Goal: Task Accomplishment & Management: Use online tool/utility

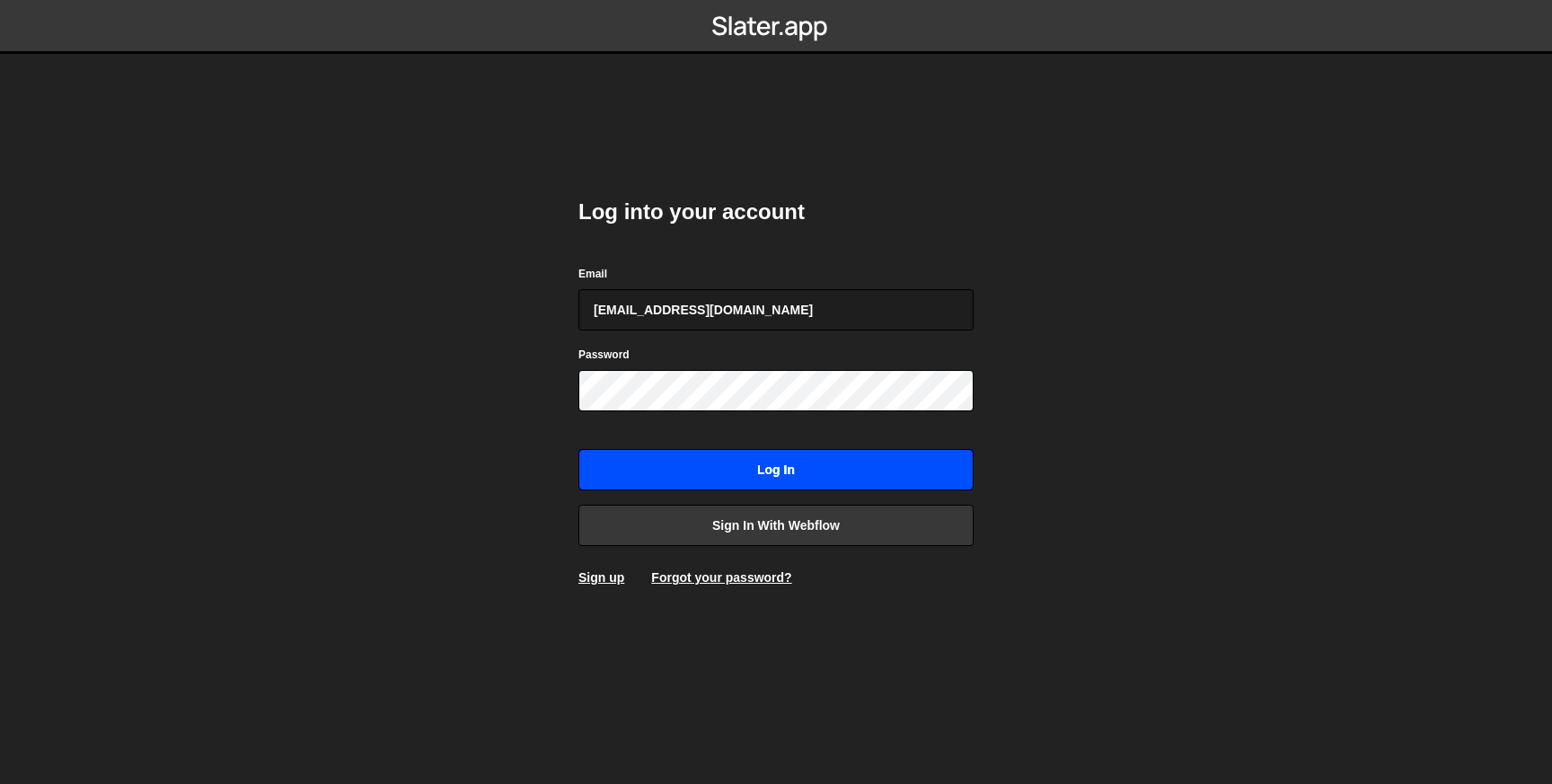
click at [684, 455] on input "Log in" at bounding box center [776, 469] width 395 height 41
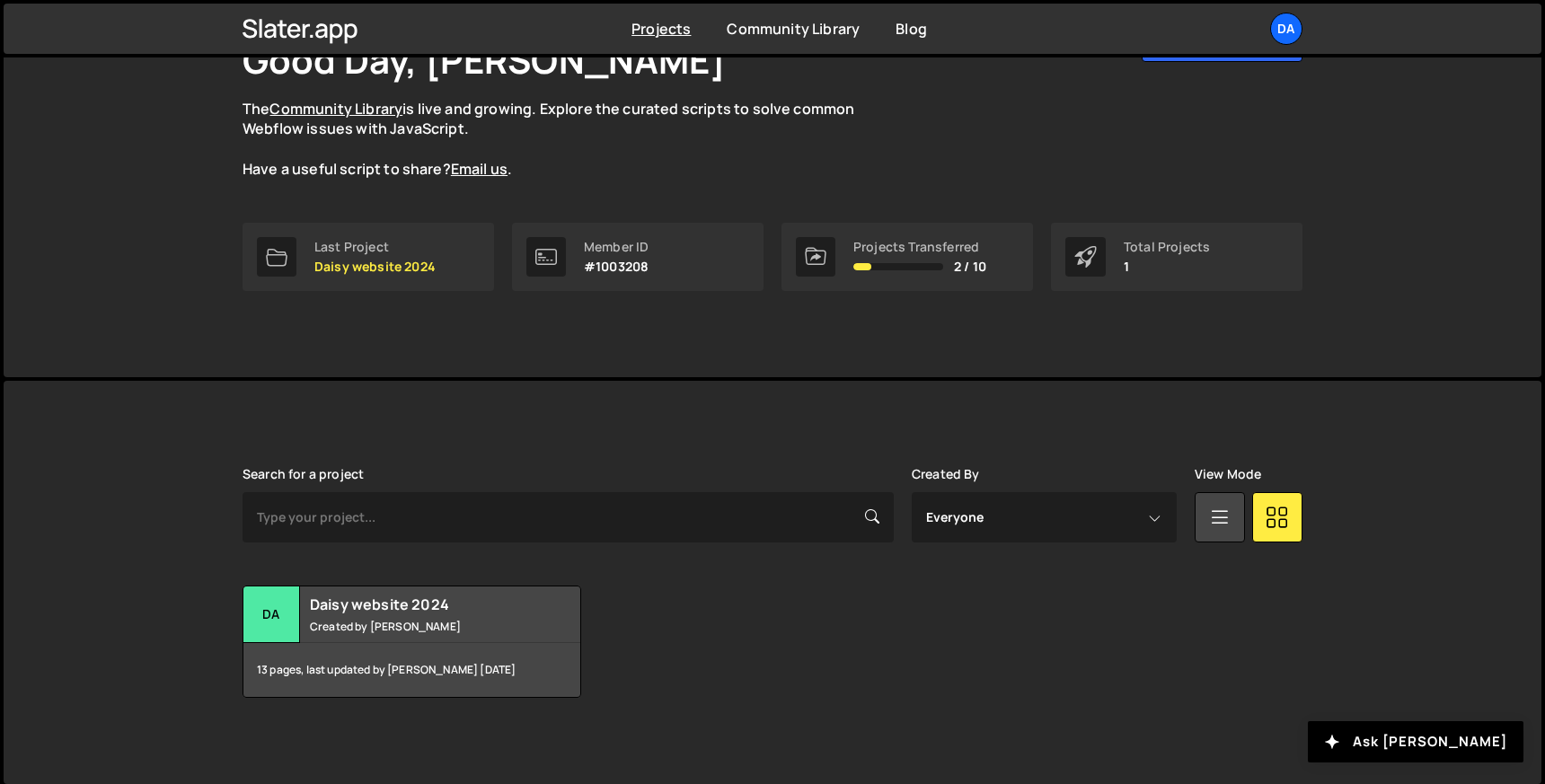
scroll to position [140, 0]
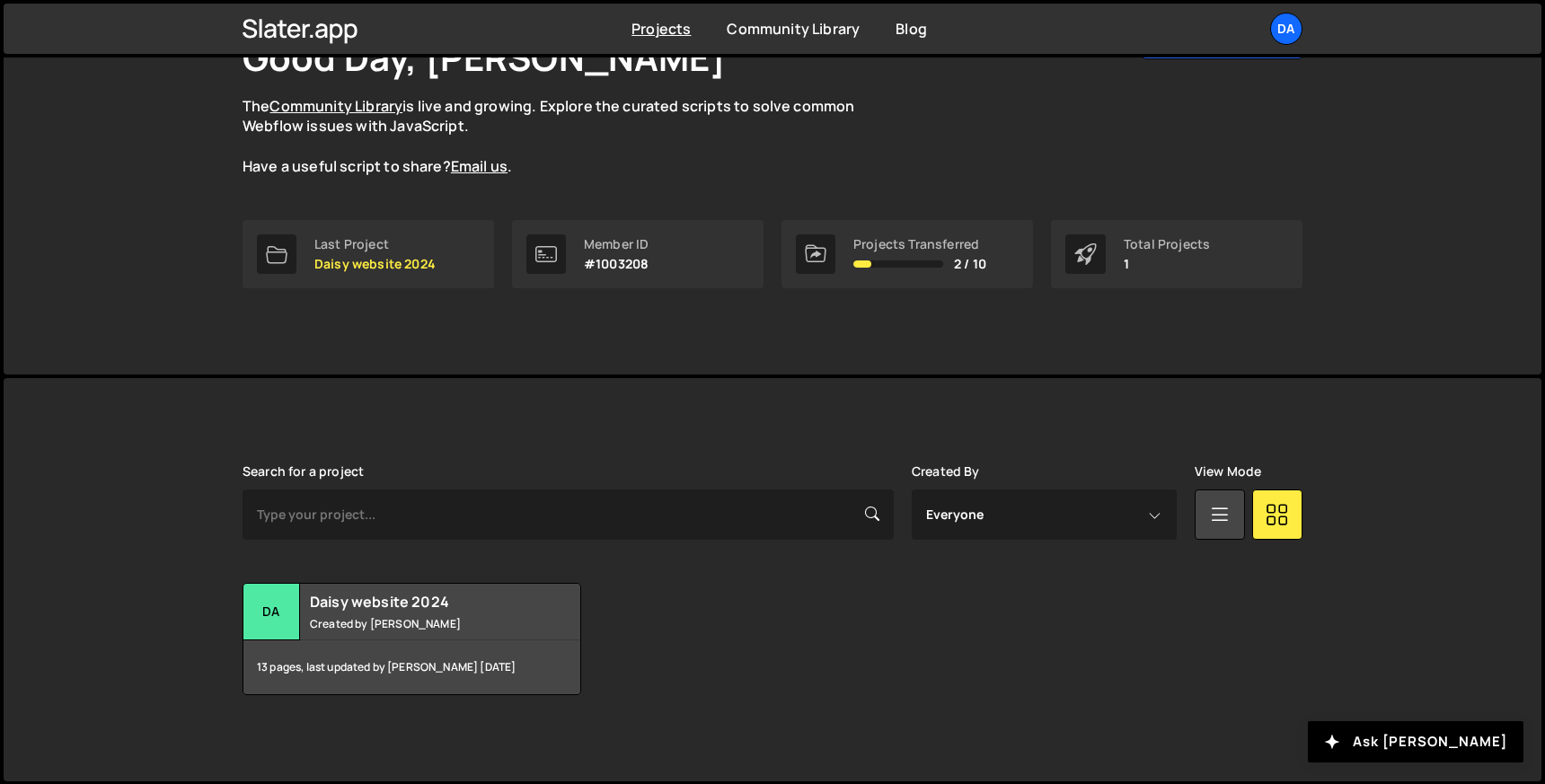
click at [1297, 1] on nav "Projects [GEOGRAPHIC_DATA] Blog Da Your current team is Daisy website Projects …" at bounding box center [772, 28] width 1545 height 57
click at [1294, 32] on div "Da" at bounding box center [1287, 29] width 33 height 33
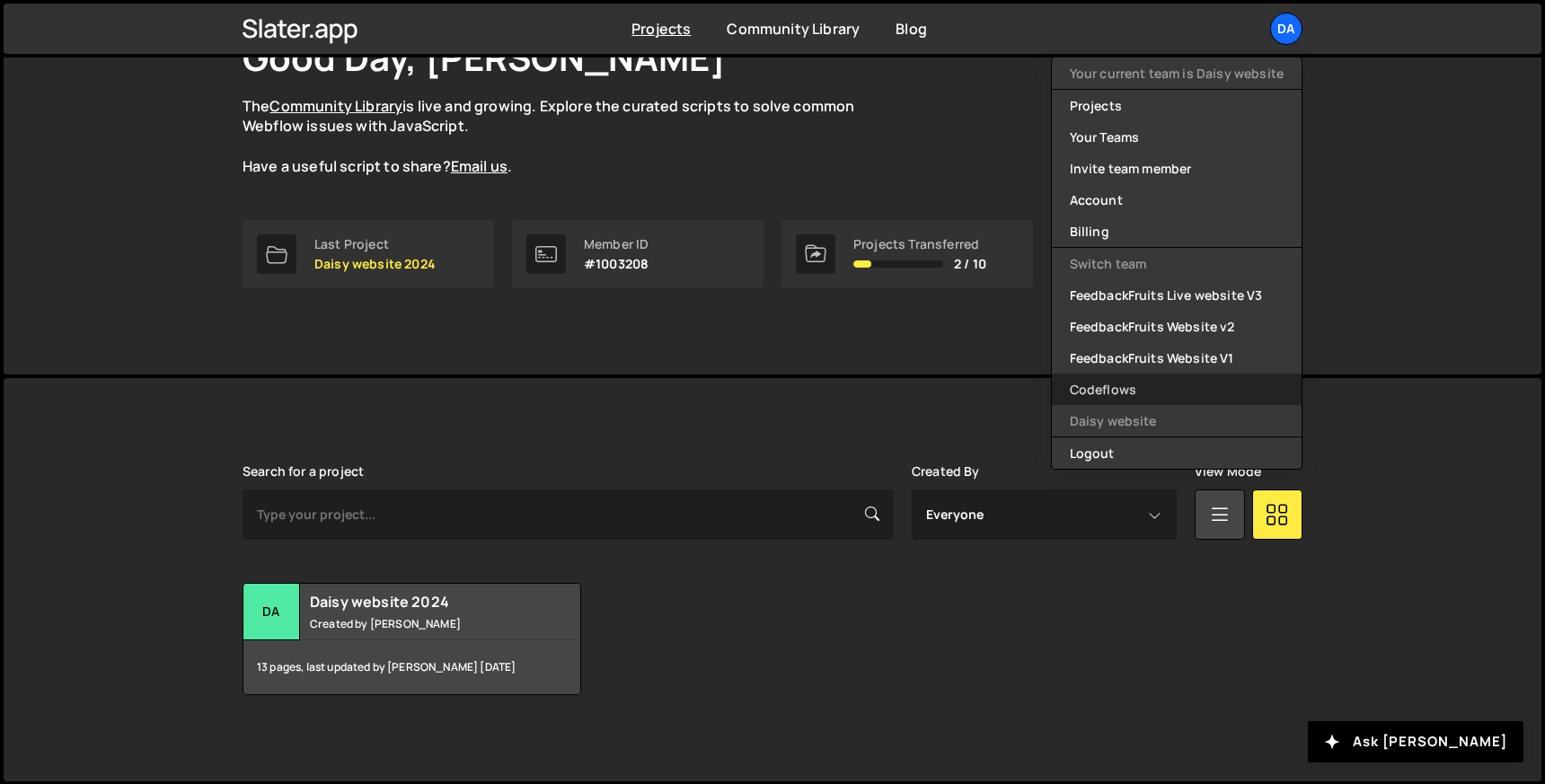
click at [1121, 386] on link "Codeflows" at bounding box center [1176, 389] width 249 height 32
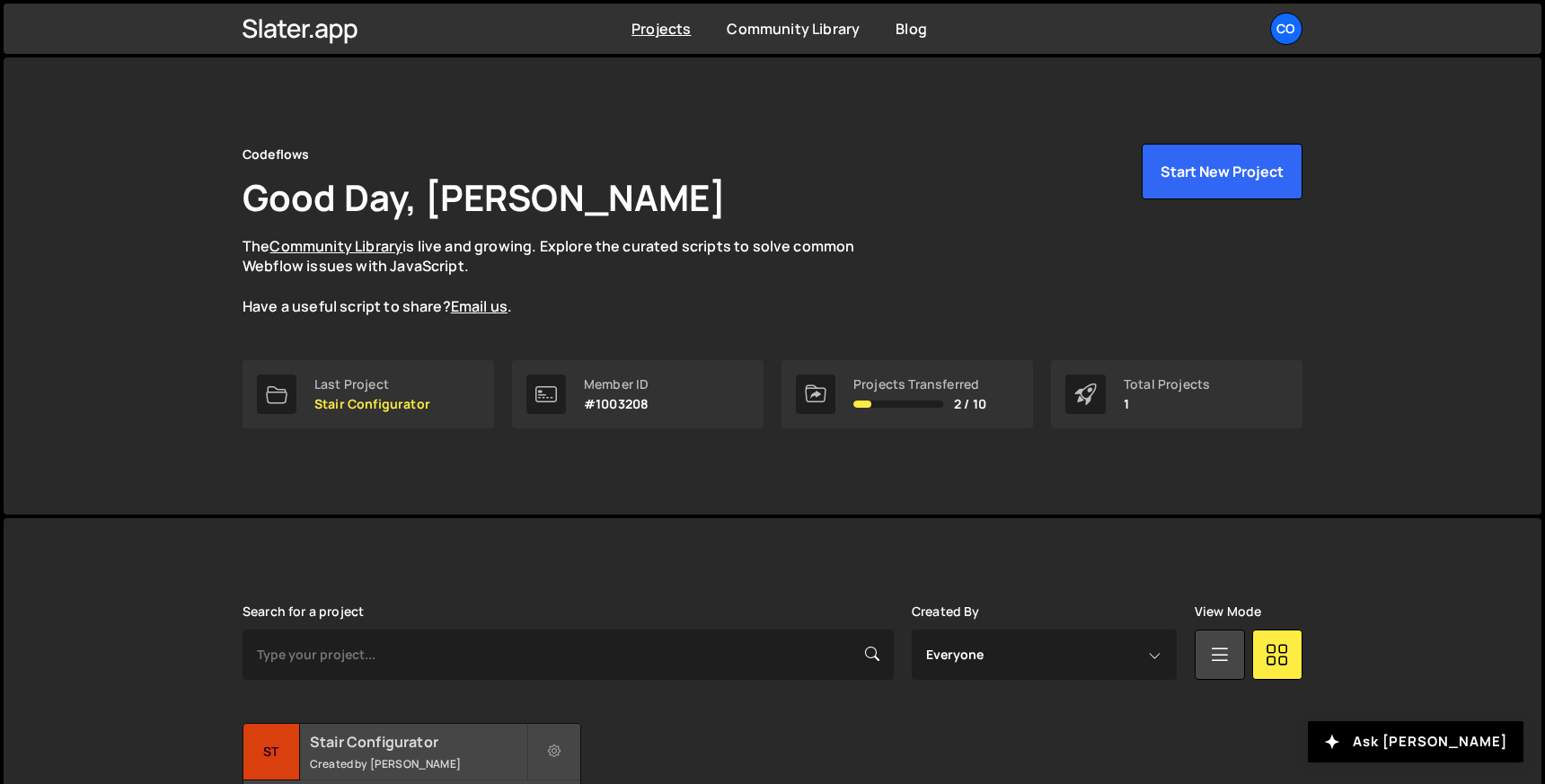
click at [351, 742] on h2 "Stair Configurator" at bounding box center [419, 742] width 217 height 20
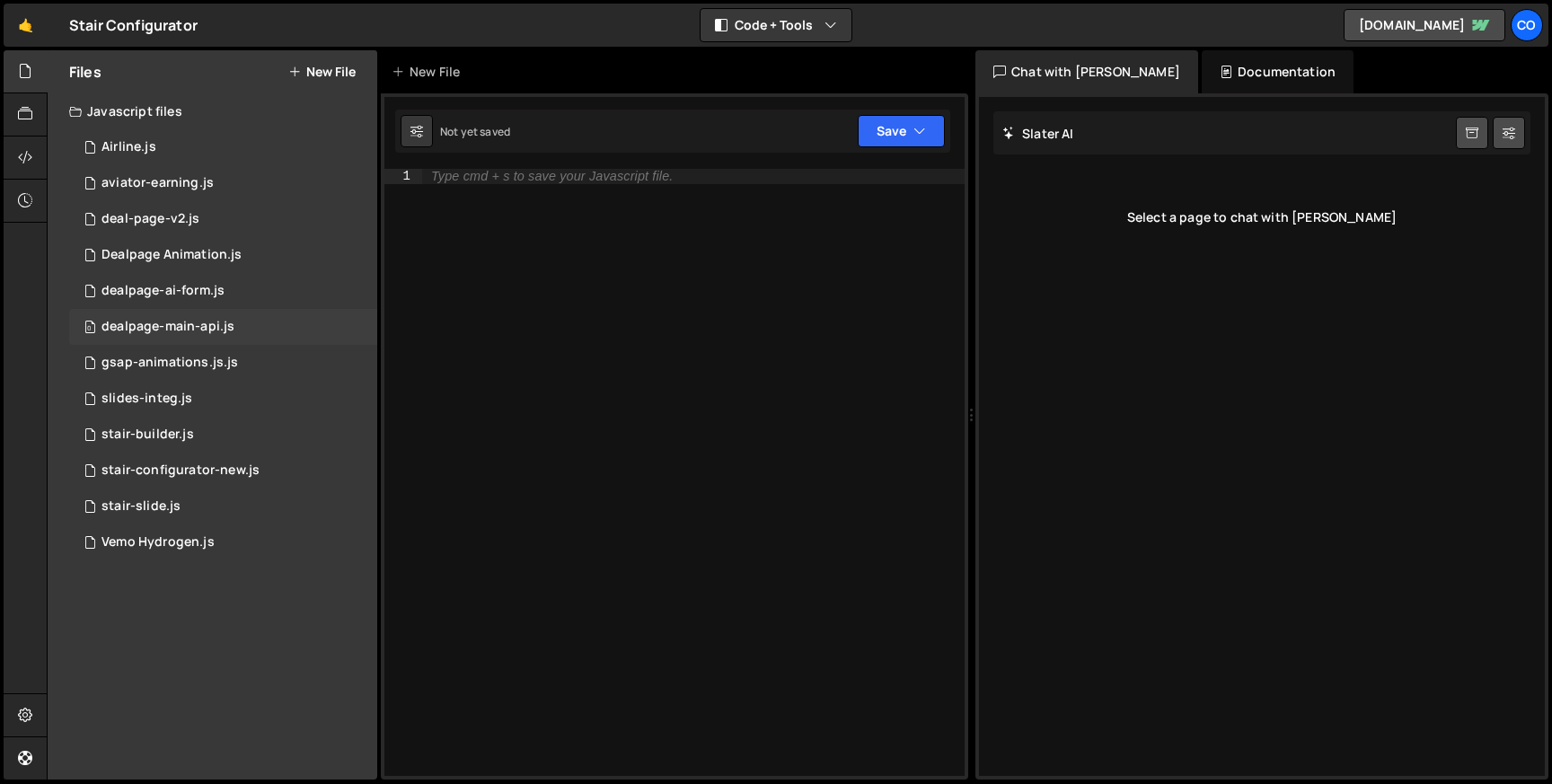
click at [208, 343] on div "0 dealpage-main-api.js 0" at bounding box center [223, 327] width 308 height 35
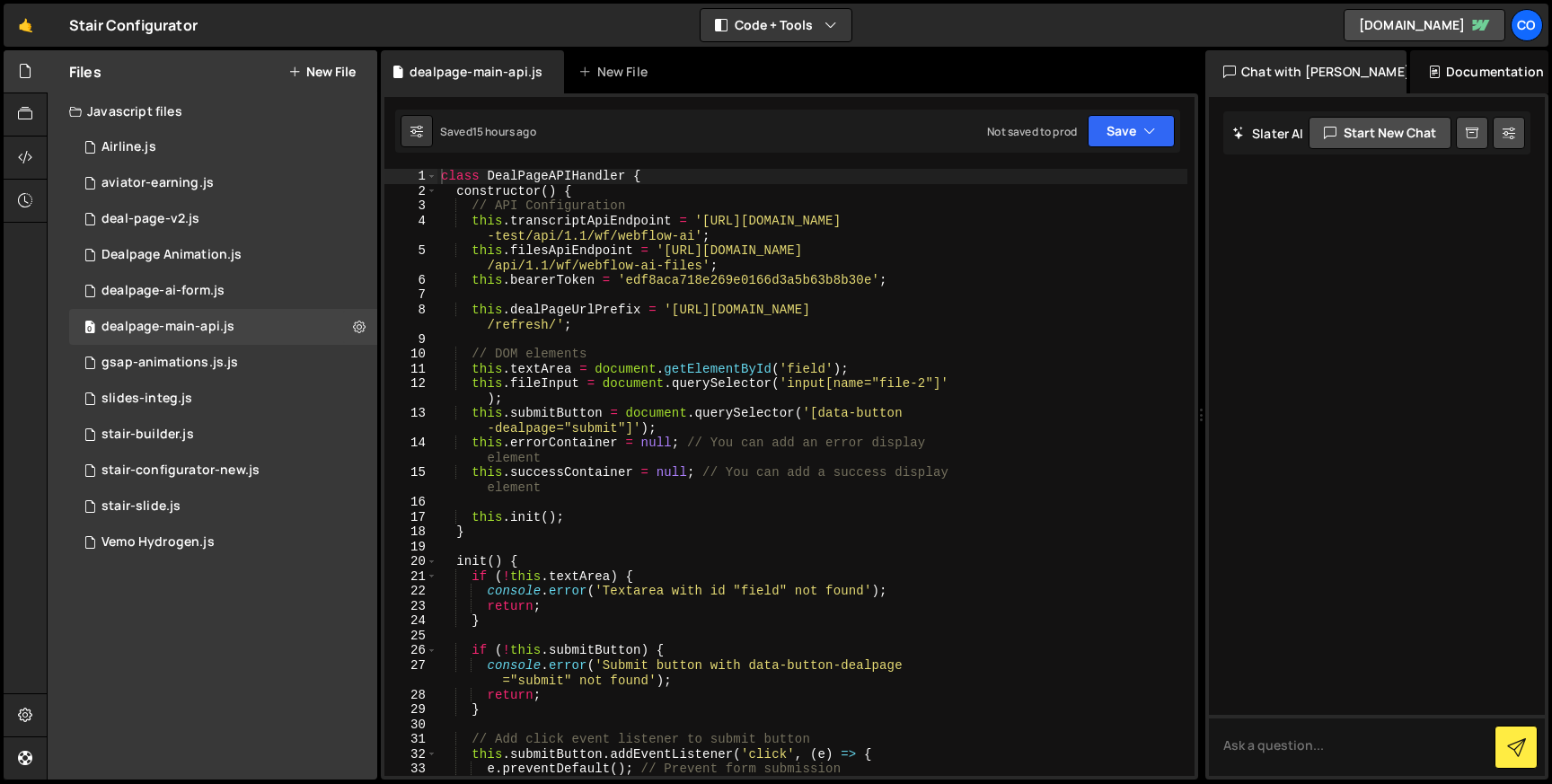
drag, startPoint x: 972, startPoint y: 297, endPoint x: 1521, endPoint y: 297, distance: 549.0
click at [1521, 297] on div "Files New File Javascript files 0 Airline.js 0 0 aviator-earning.js 0 0 deal-pa…" at bounding box center [799, 415] width 1506 height 730
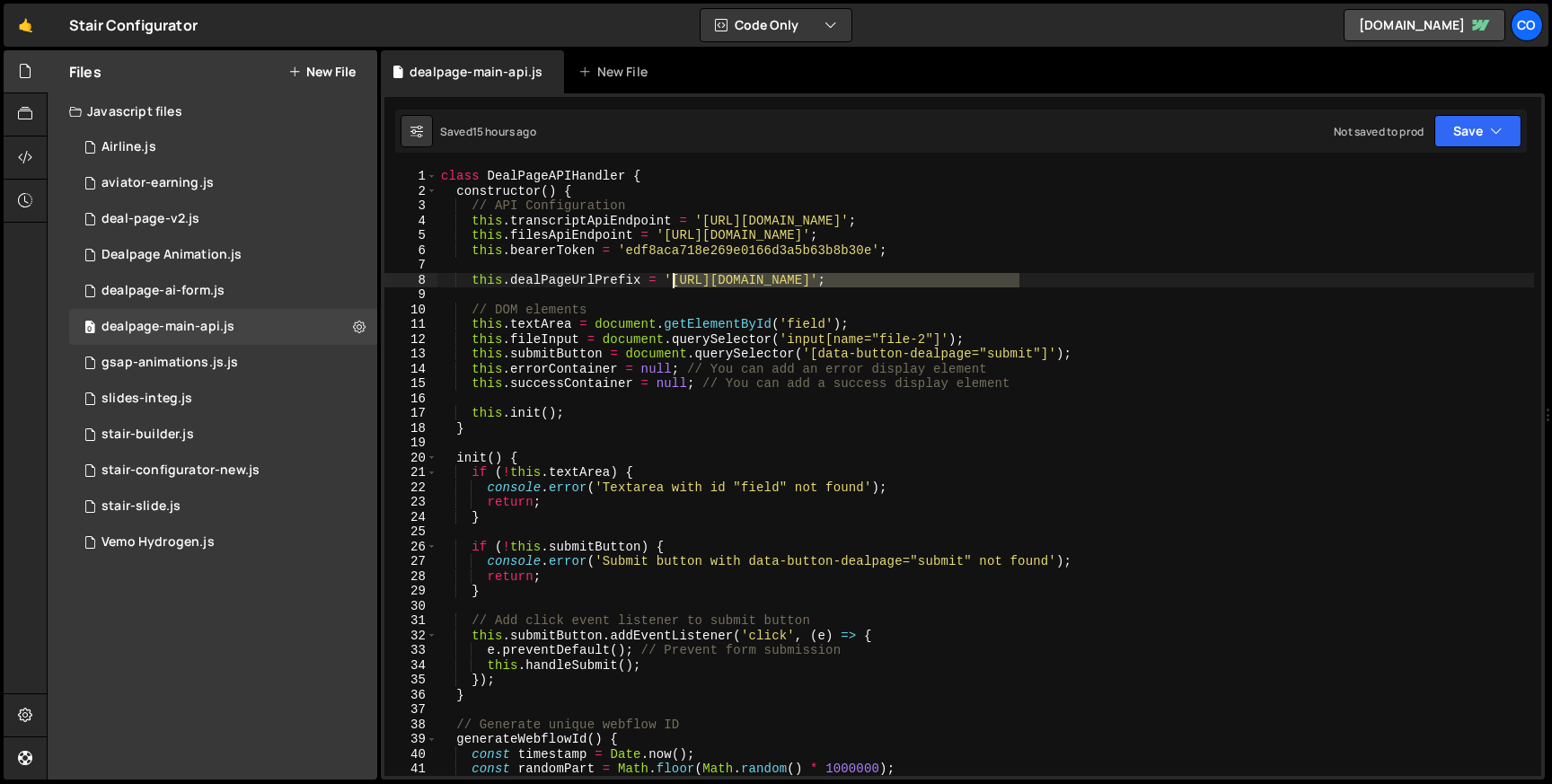
drag, startPoint x: 1020, startPoint y: 278, endPoint x: 671, endPoint y: 275, distance: 349.0
click at [671, 275] on div "class DealPageAPIHandler { constructor ( ) { // API Configuration this . transc…" at bounding box center [986, 487] width 1097 height 637
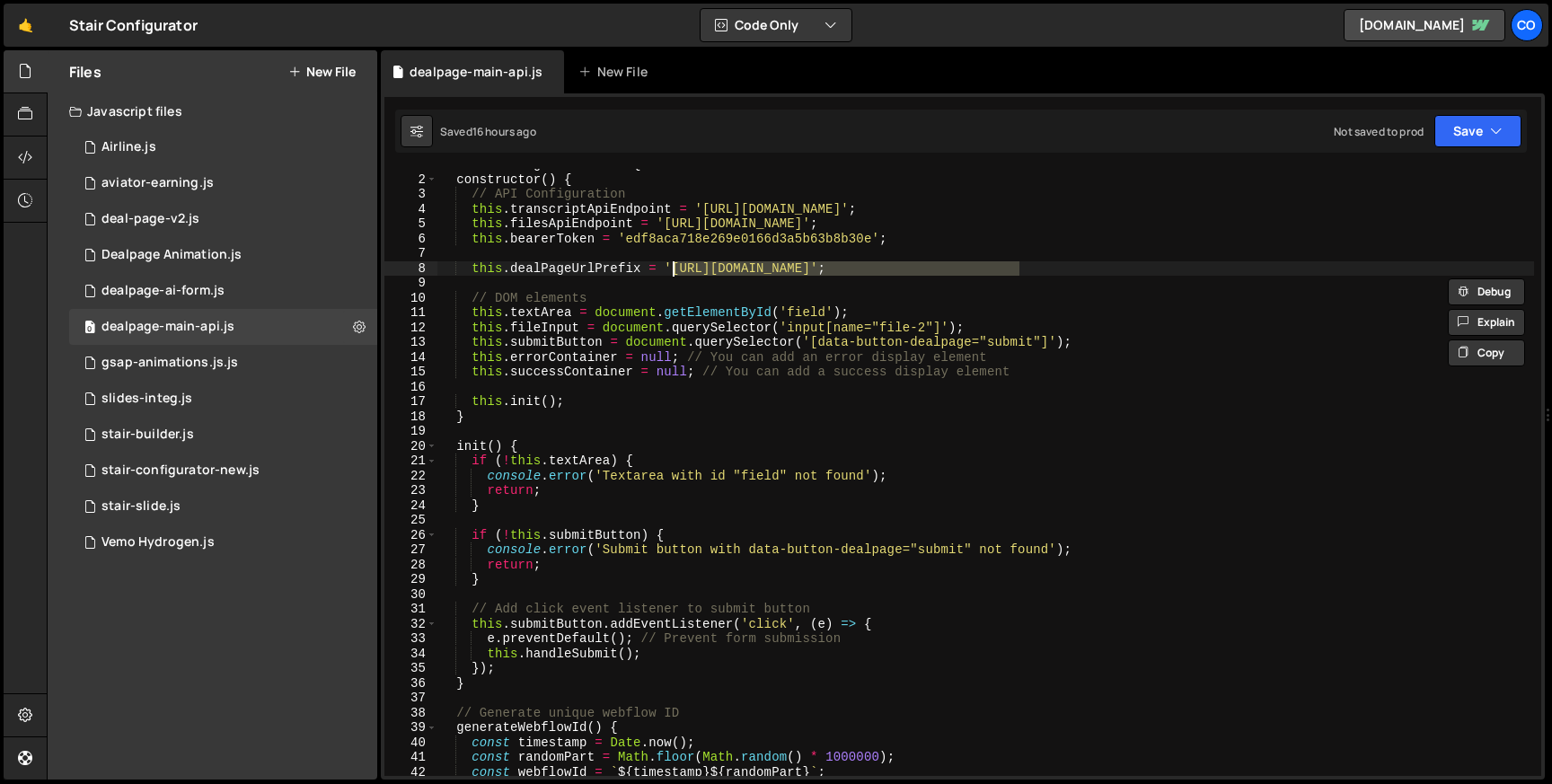
scroll to position [13, 0]
click at [660, 357] on div "class DealPageAPIHandler { constructor ( ) { // API Configuration this . transc…" at bounding box center [986, 475] width 1097 height 637
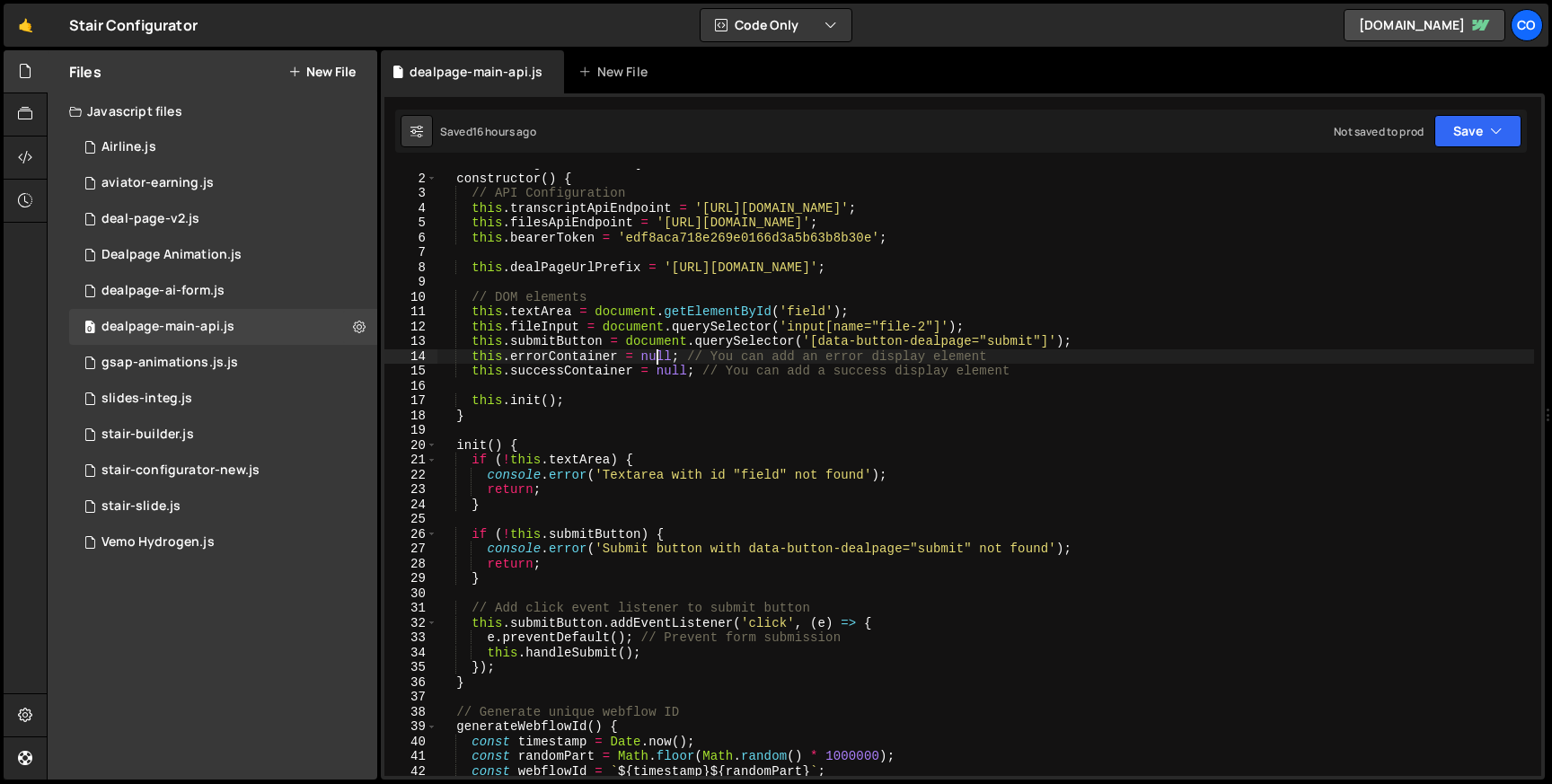
click at [660, 357] on div "class DealPageAPIHandler { constructor ( ) { // API Configuration this . transc…" at bounding box center [986, 475] width 1097 height 637
paste textarea "transcriptErrorMessage"
drag, startPoint x: 1021, startPoint y: 350, endPoint x: 1365, endPoint y: 356, distance: 344.1
click at [1365, 356] on div "class DealPageAPIHandler { constructor ( ) { // API Configuration this . transc…" at bounding box center [986, 475] width 1097 height 637
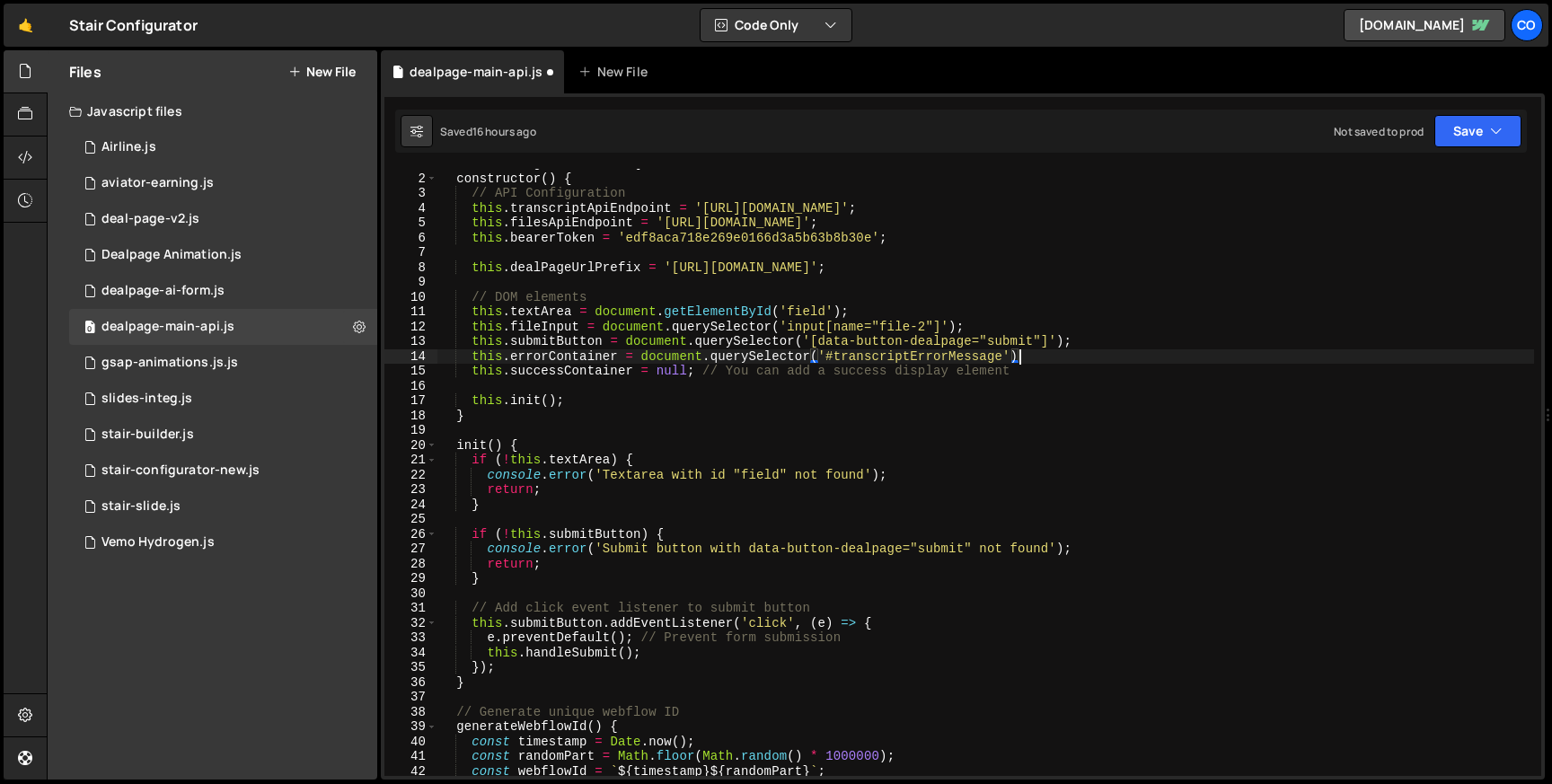
scroll to position [0, 39]
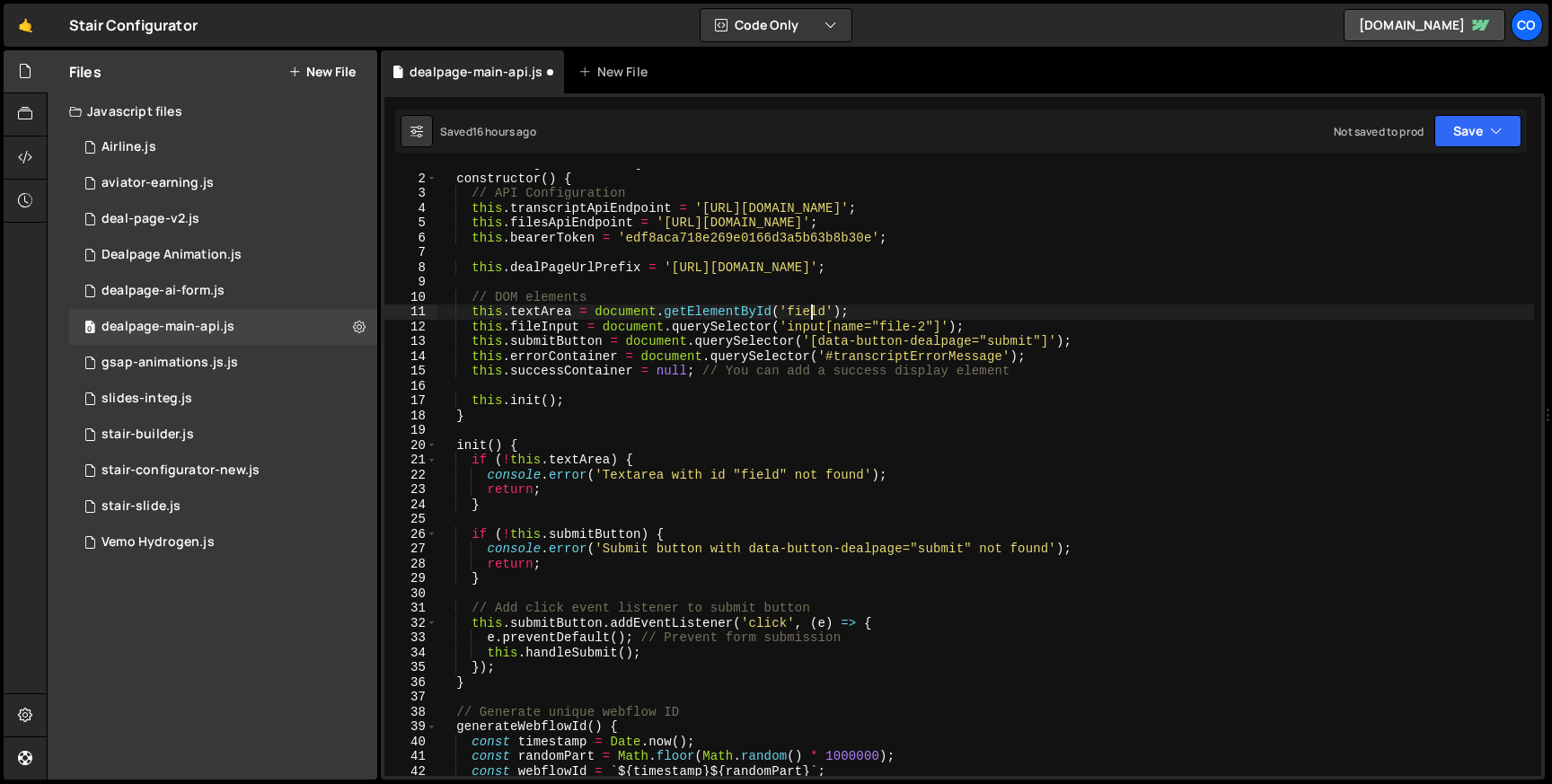
click at [815, 311] on div "class DealPageAPIHandler { constructor ( ) { // API Configuration this . transc…" at bounding box center [986, 475] width 1097 height 637
click at [732, 308] on div "class DealPageAPIHandler { constructor ( ) { // API Configuration this . transc…" at bounding box center [986, 475] width 1097 height 637
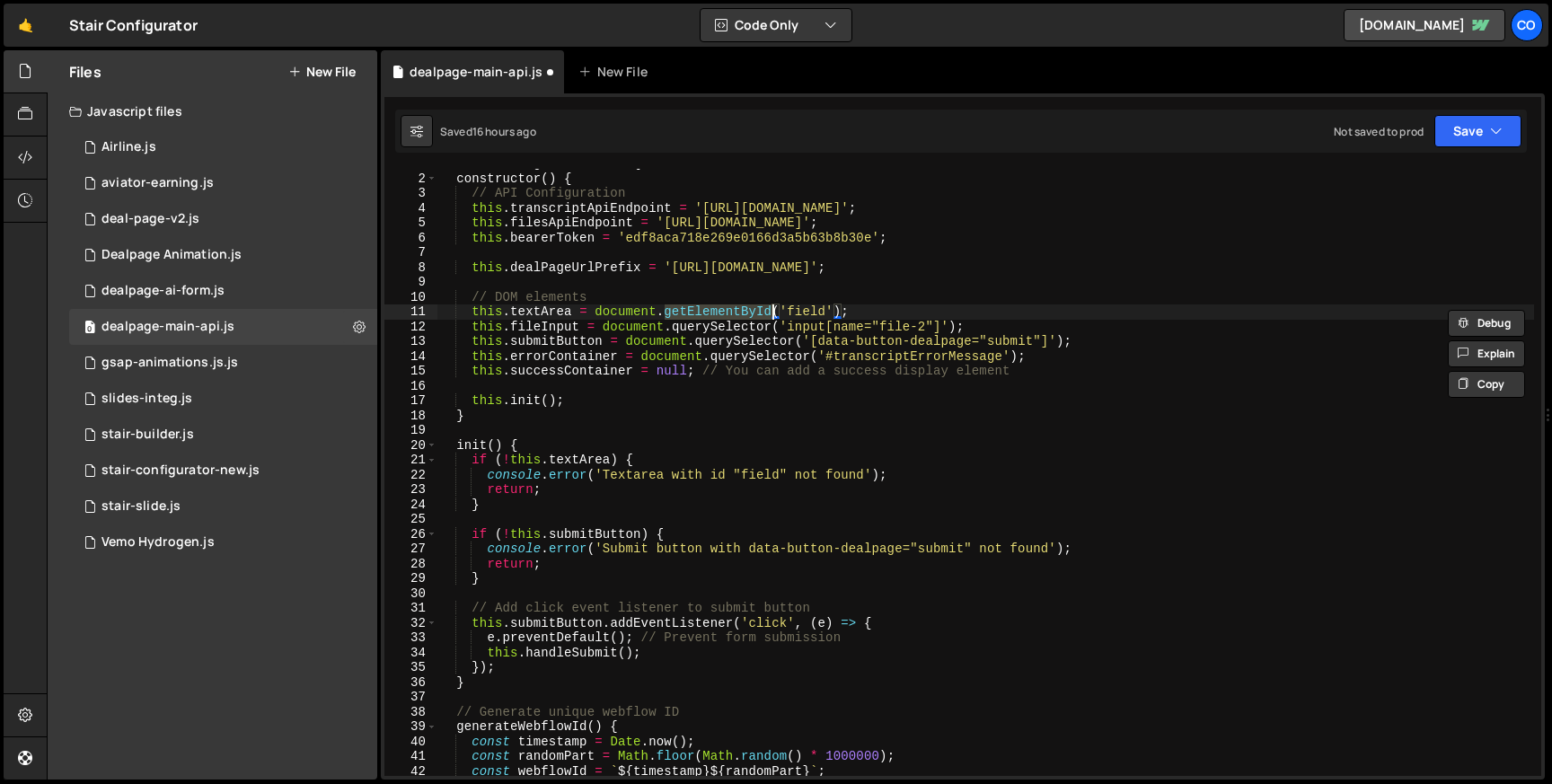
click at [728, 326] on div "class DealPageAPIHandler { constructor ( ) { // API Configuration this . transc…" at bounding box center [986, 475] width 1097 height 637
click at [723, 312] on div "class DealPageAPIHandler { constructor ( ) { // API Configuration this . transc…" at bounding box center [986, 475] width 1097 height 637
paste textarea "querySelector"
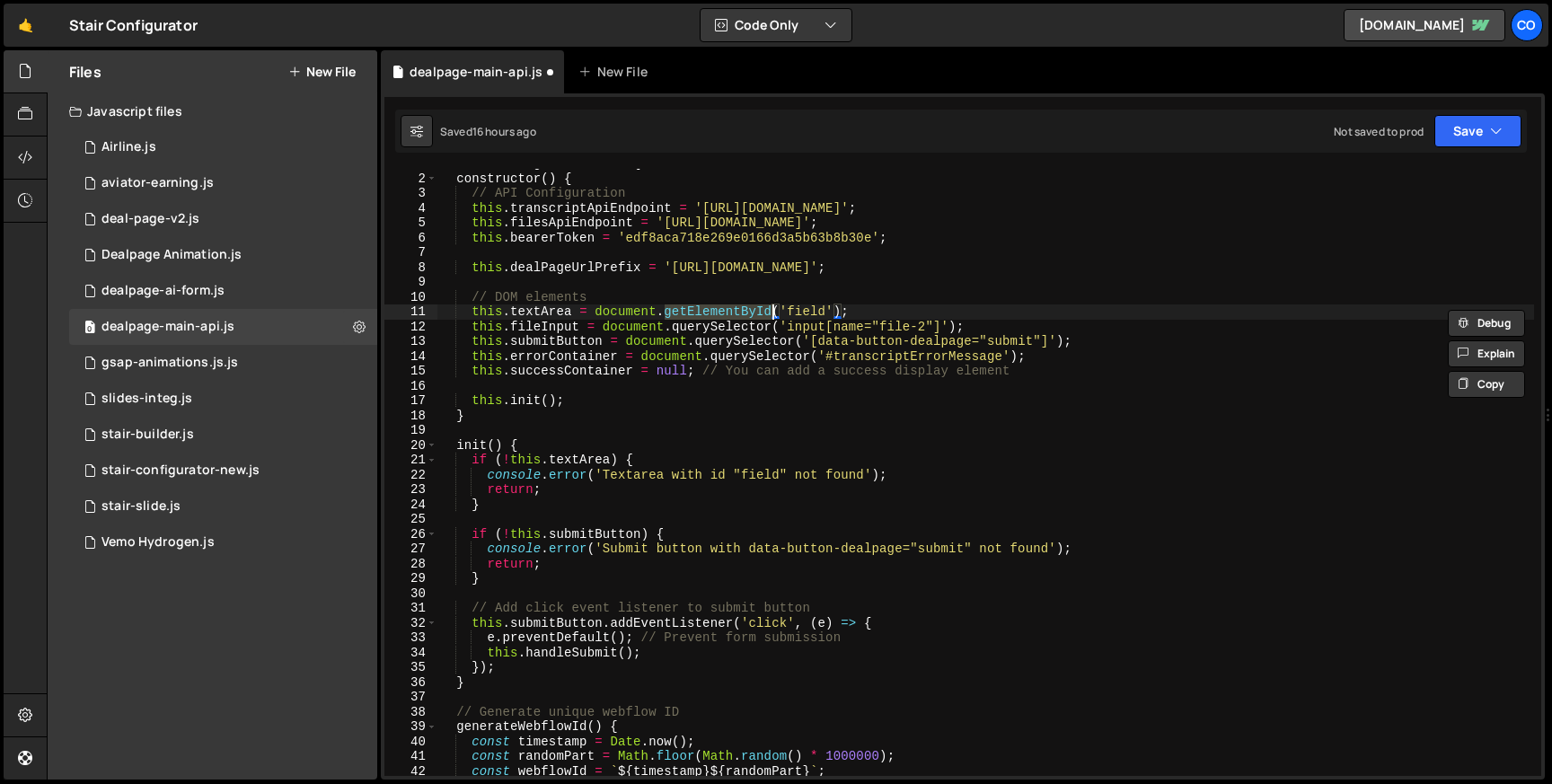
scroll to position [0, 27]
click at [779, 313] on div "class DealPageAPIHandler { constructor ( ) { // API Configuration this . transc…" at bounding box center [986, 475] width 1097 height 637
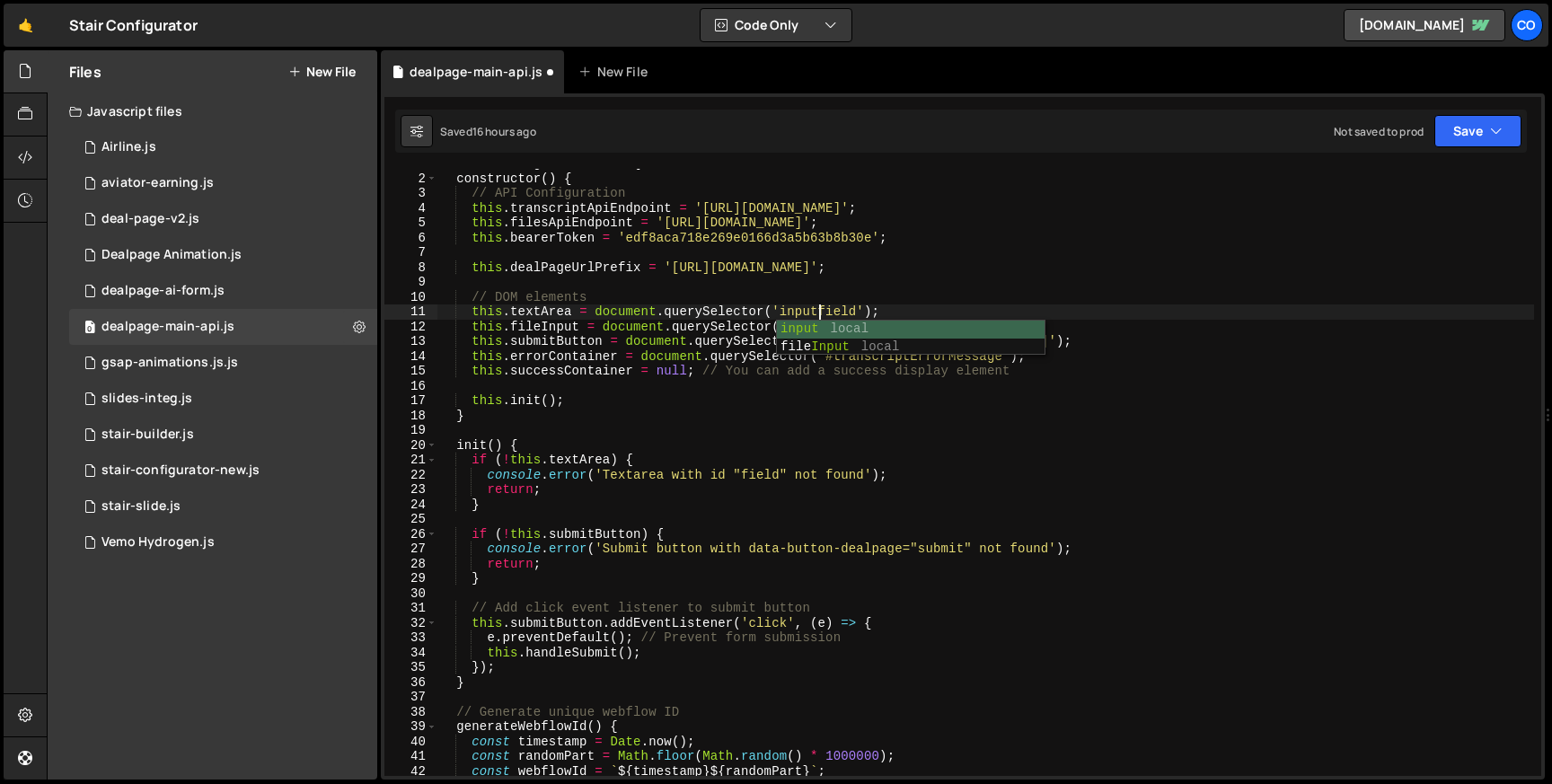
scroll to position [0, 26]
click at [832, 309] on div "class DealPageAPIHandler { constructor ( ) { // API Configuration this . transc…" at bounding box center [986, 475] width 1097 height 637
paste textarea "Transcript"
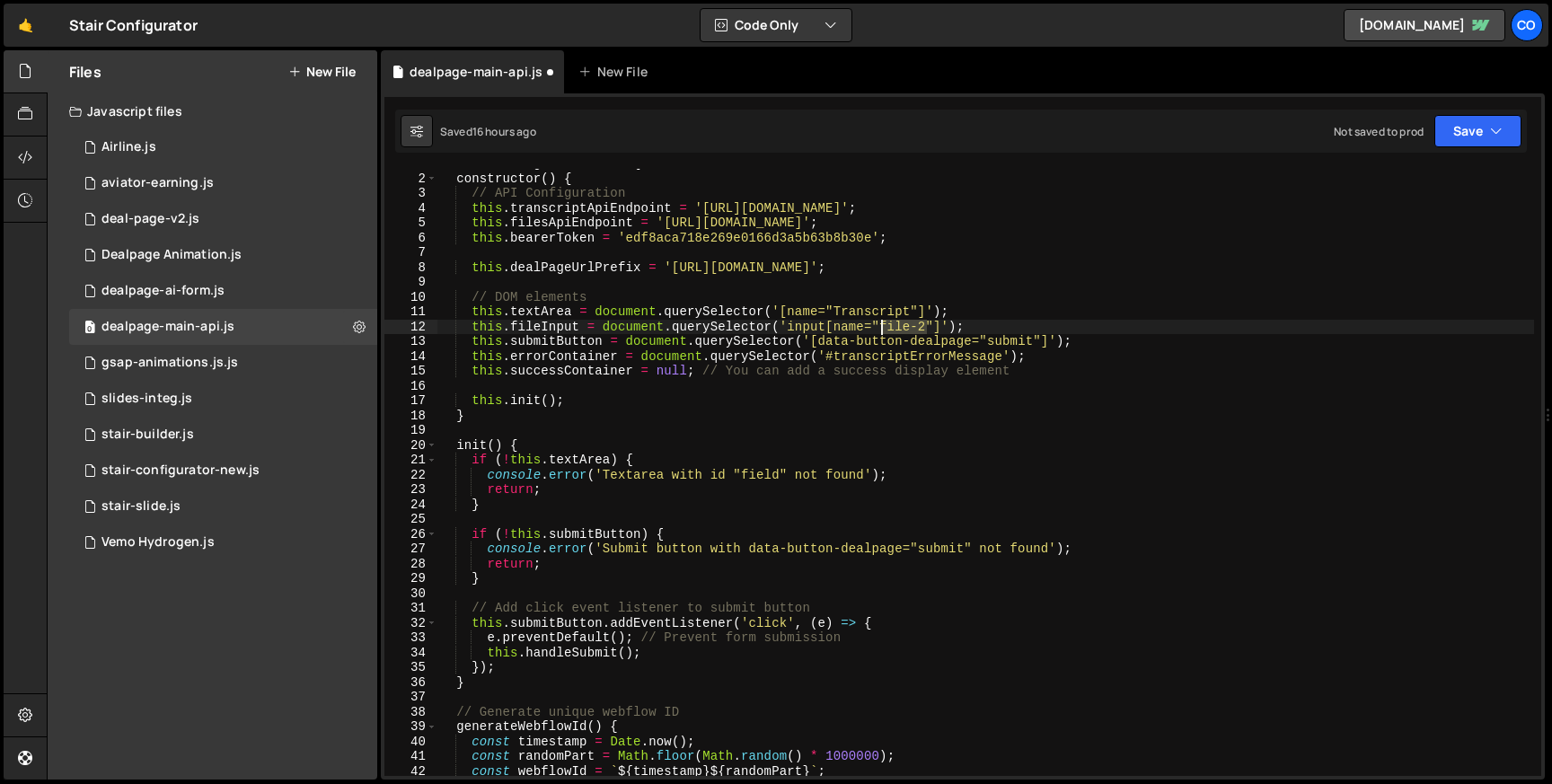
drag, startPoint x: 926, startPoint y: 325, endPoint x: 882, endPoint y: 323, distance: 44.0
click at [882, 323] on div "class DealPageAPIHandler { constructor ( ) { // API Configuration this . transc…" at bounding box center [986, 475] width 1097 height 637
paste textarea "Files"
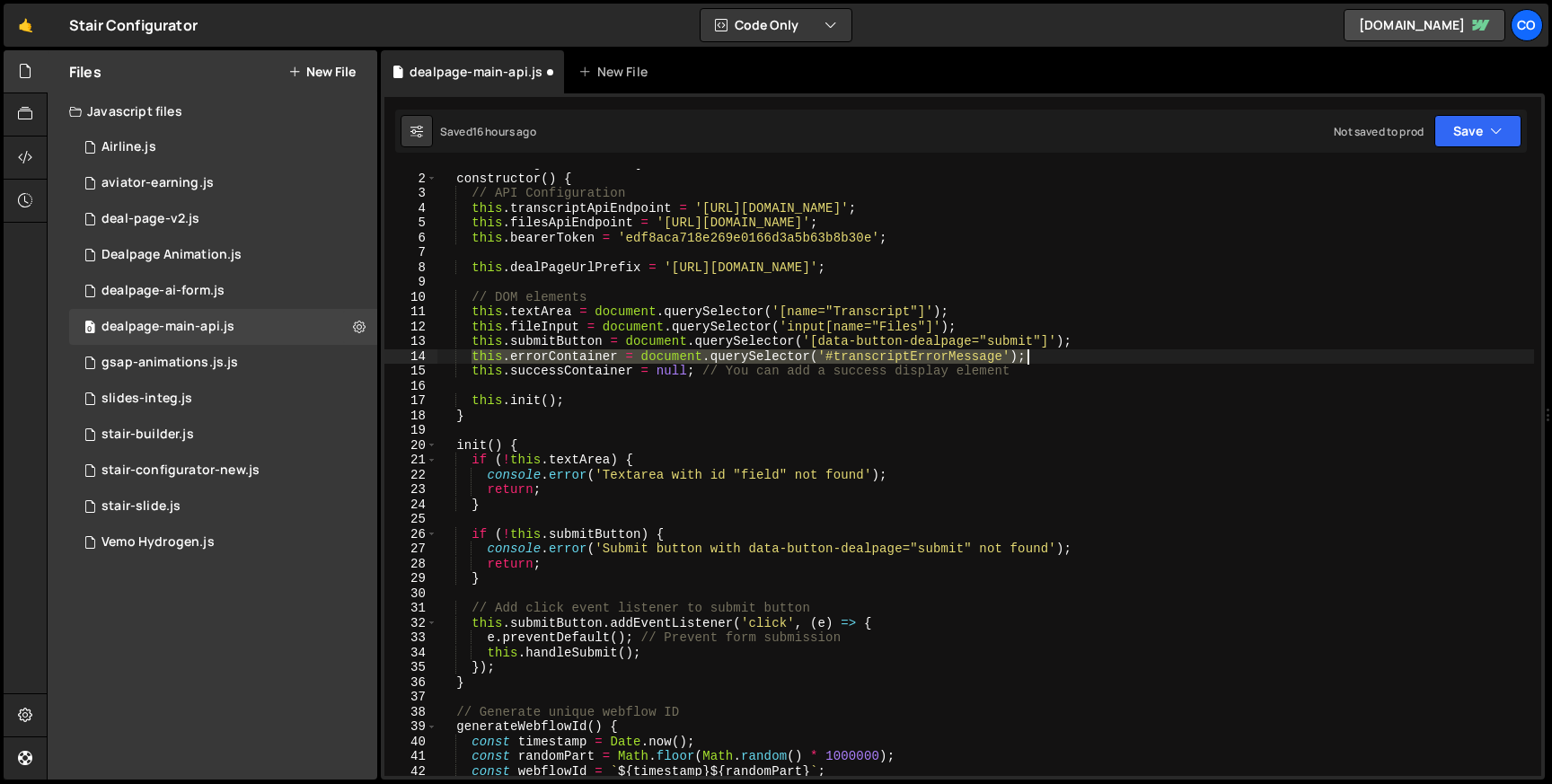
drag, startPoint x: 471, startPoint y: 357, endPoint x: 1033, endPoint y: 354, distance: 562.0
click at [1033, 354] on div "class DealPageAPIHandler { constructor ( ) { // API Configuration this . transc…" at bounding box center [986, 475] width 1097 height 637
click at [1480, 146] on button "Save" at bounding box center [1478, 131] width 87 height 33
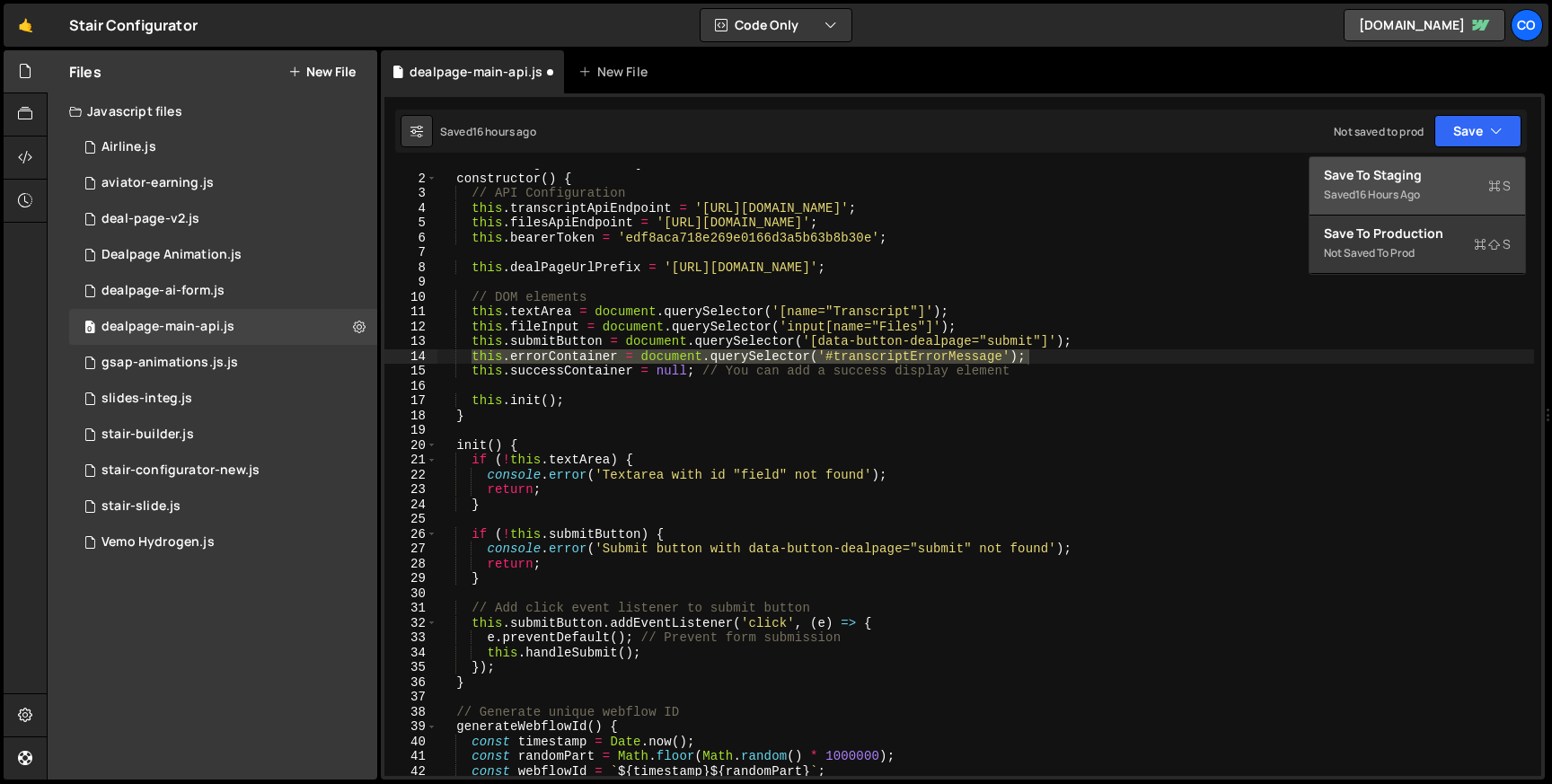
click at [1403, 176] on div "Save to Staging S" at bounding box center [1416, 176] width 186 height 18
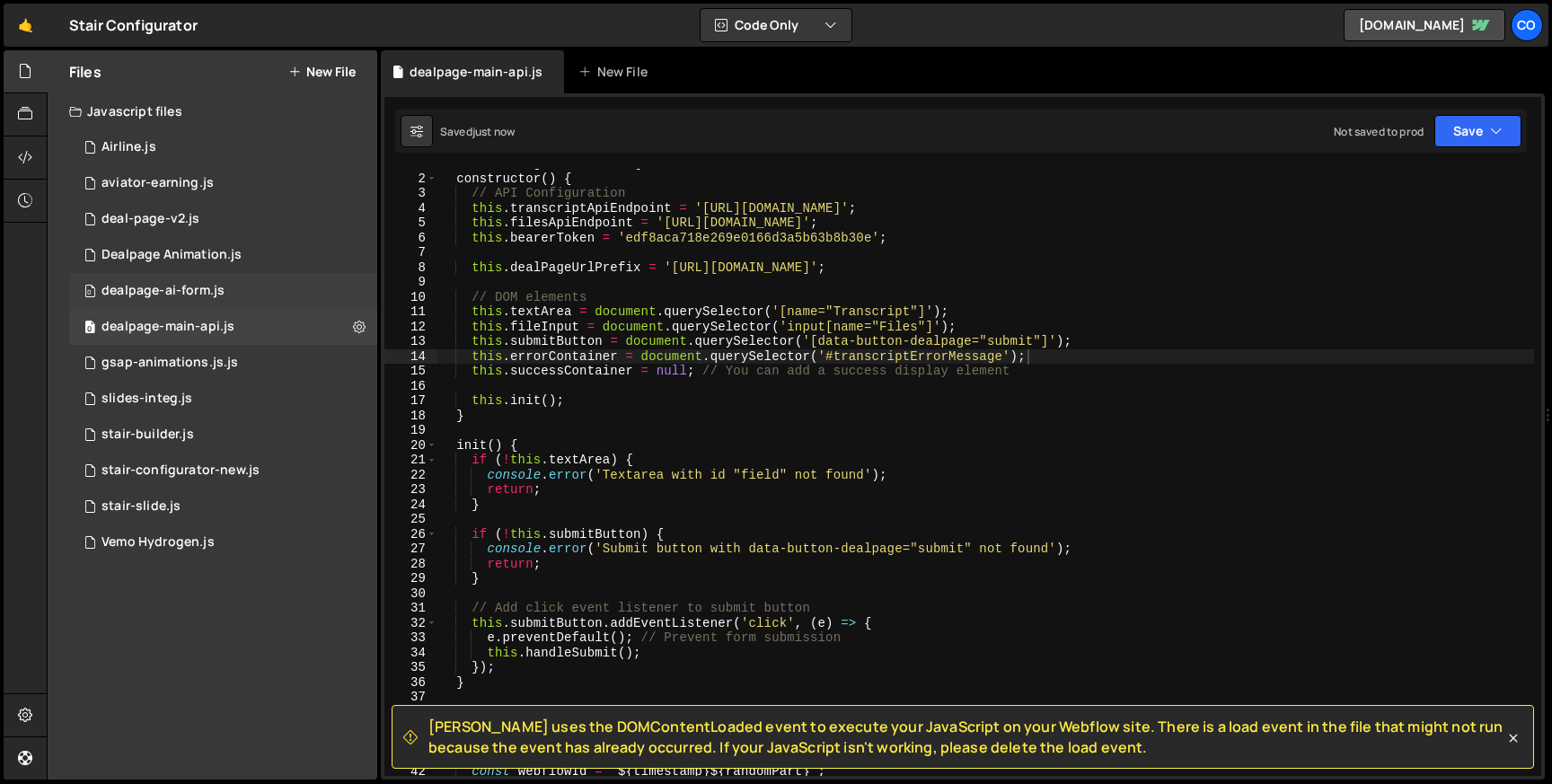
click at [207, 293] on div "dealpage-ai-form.js" at bounding box center [163, 291] width 123 height 16
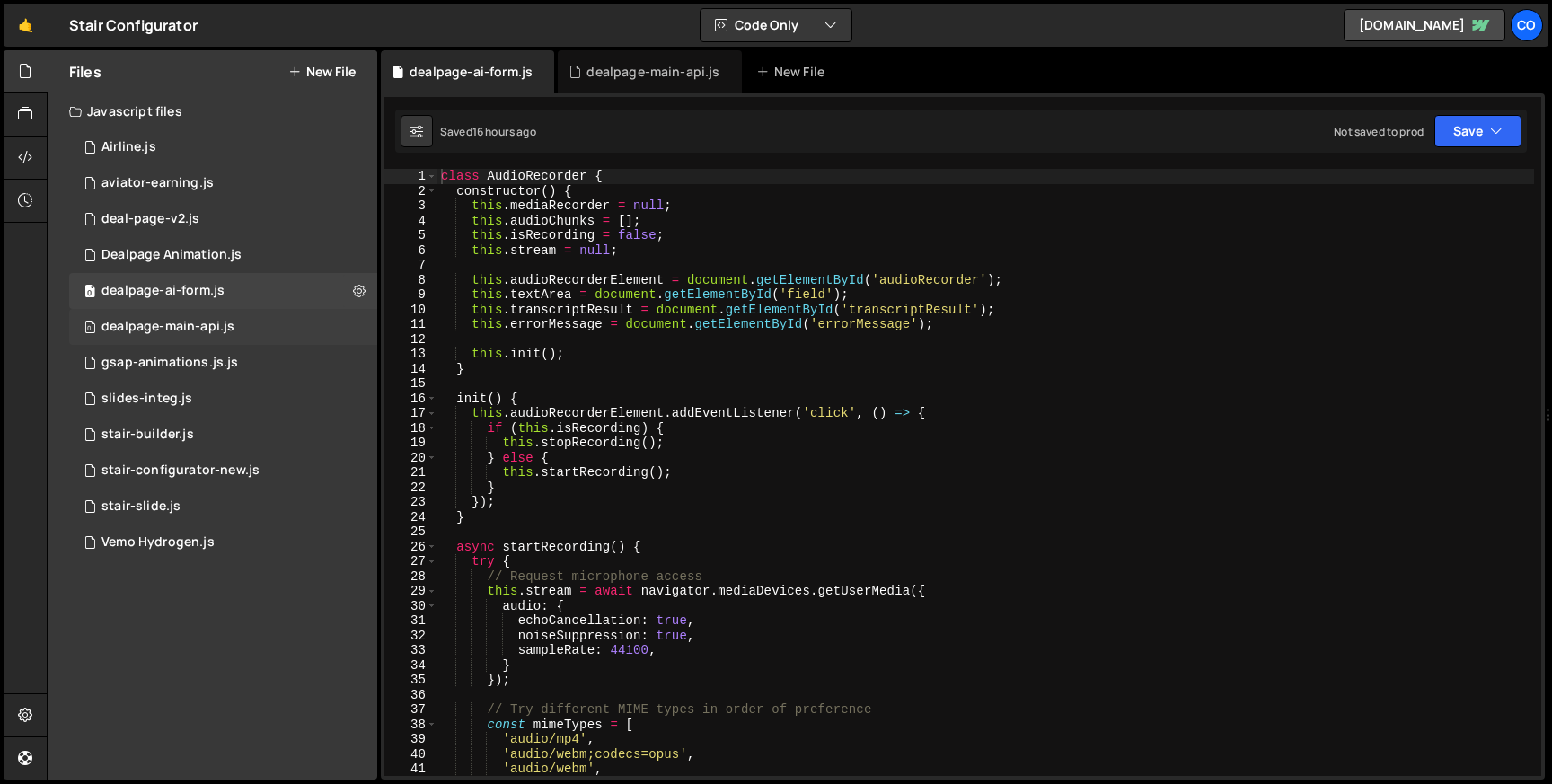
click at [209, 326] on div "dealpage-main-api.js" at bounding box center [168, 327] width 133 height 16
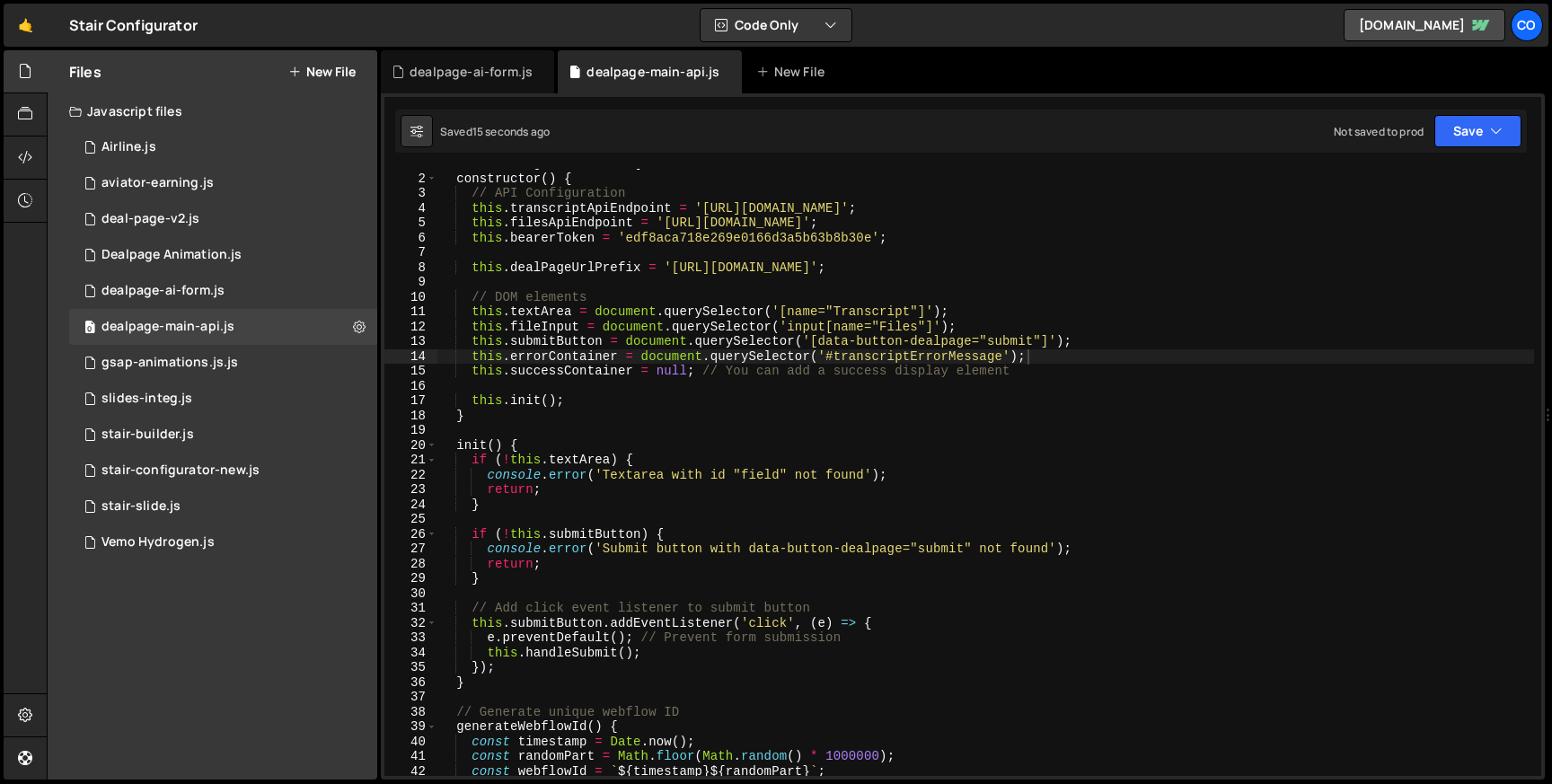
type textarea "this.textArea = document.querySelector('[name="Transcript"]');"
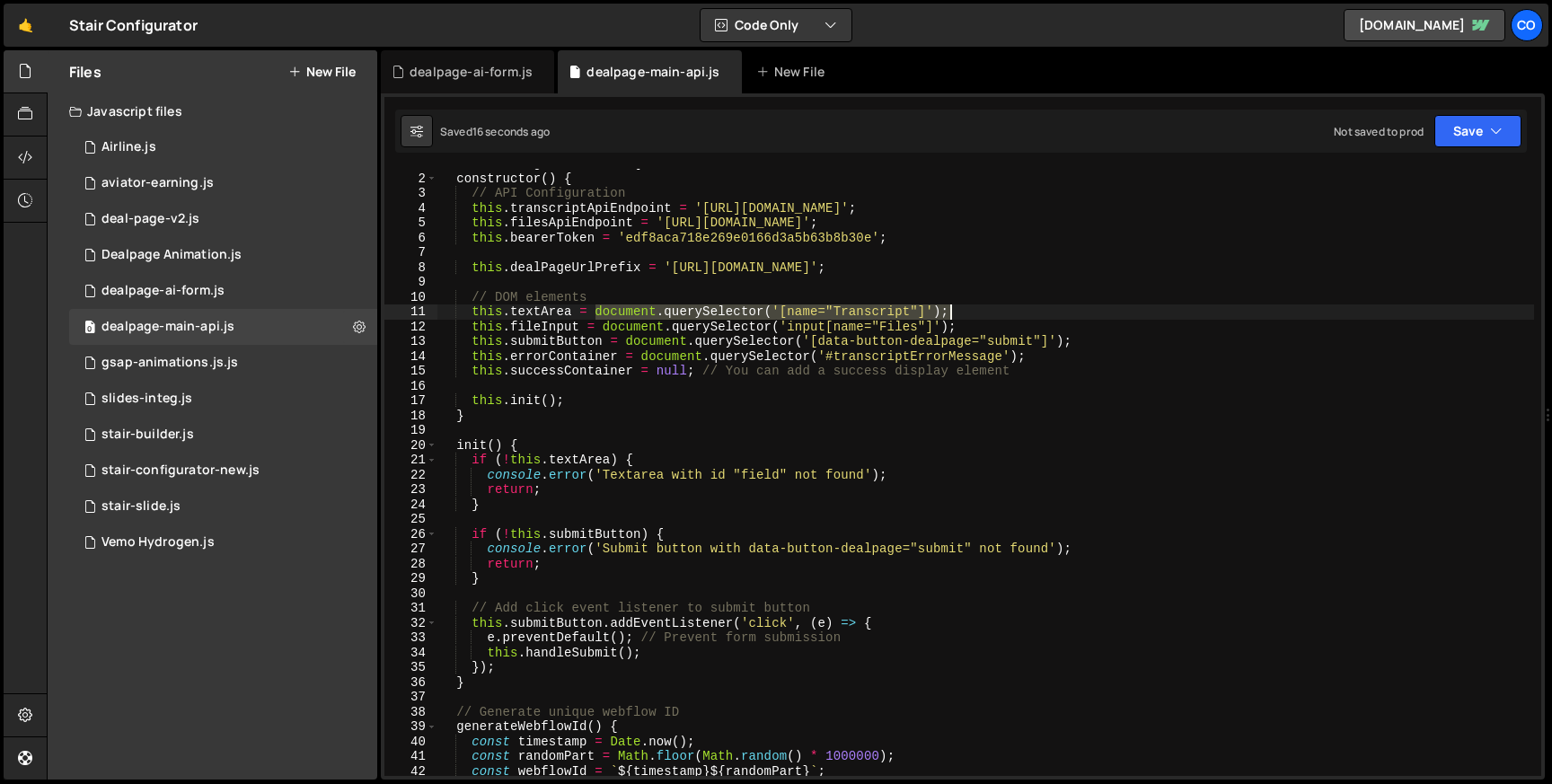
drag, startPoint x: 596, startPoint y: 310, endPoint x: 952, endPoint y: 308, distance: 356.0
click at [952, 308] on div "class DealPageAPIHandler { constructor ( ) { // API Configuration this . transc…" at bounding box center [986, 475] width 1097 height 637
click at [210, 290] on div "dealpage-ai-form.js" at bounding box center [163, 291] width 123 height 16
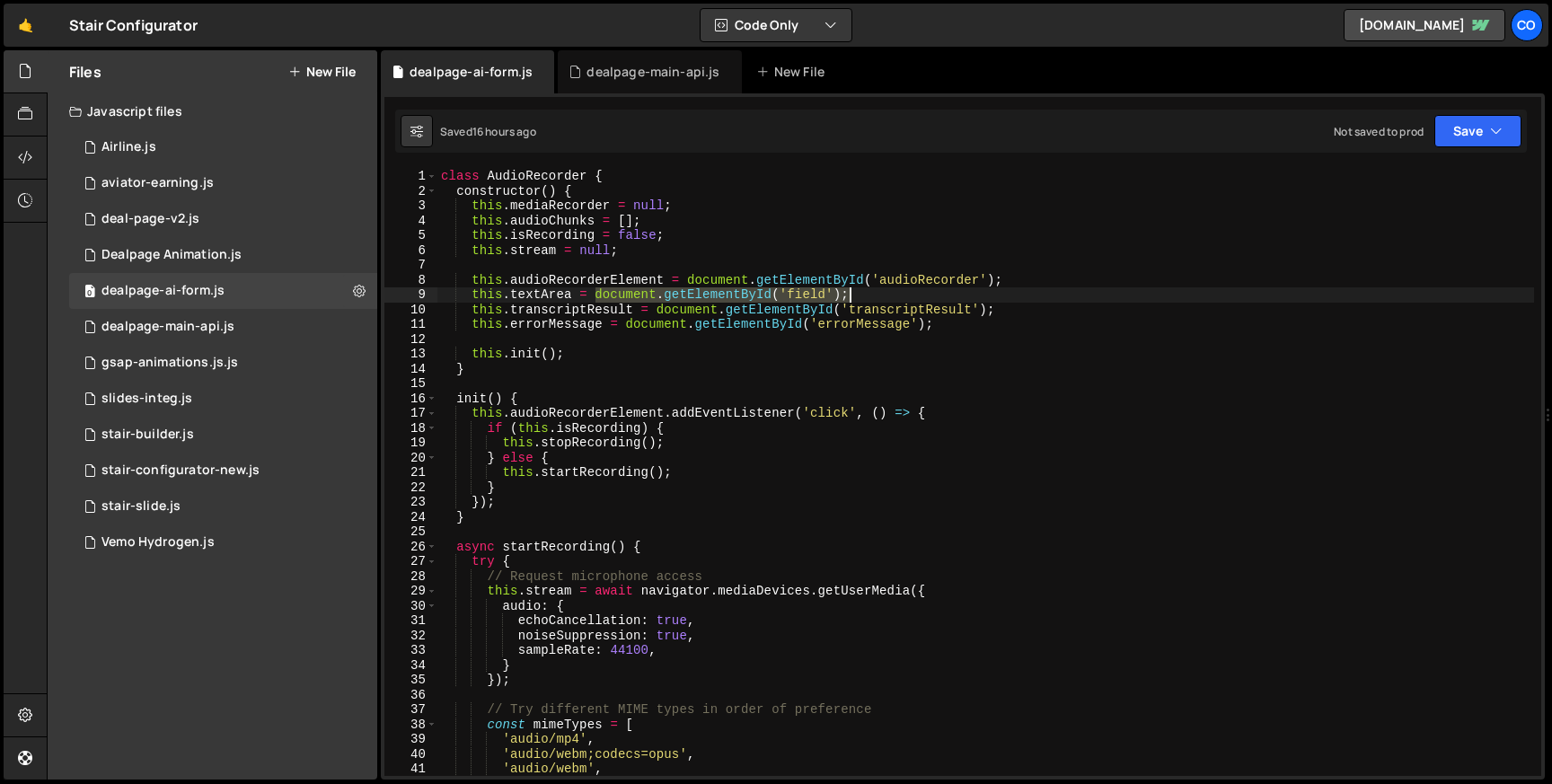
drag, startPoint x: 595, startPoint y: 291, endPoint x: 973, endPoint y: 290, distance: 378.0
click at [973, 290] on div "class AudioRecorder { constructor ( ) { this . mediaRecorder = null ; this . au…" at bounding box center [986, 487] width 1097 height 637
paste textarea "querySelector('[name="Transcript"]"
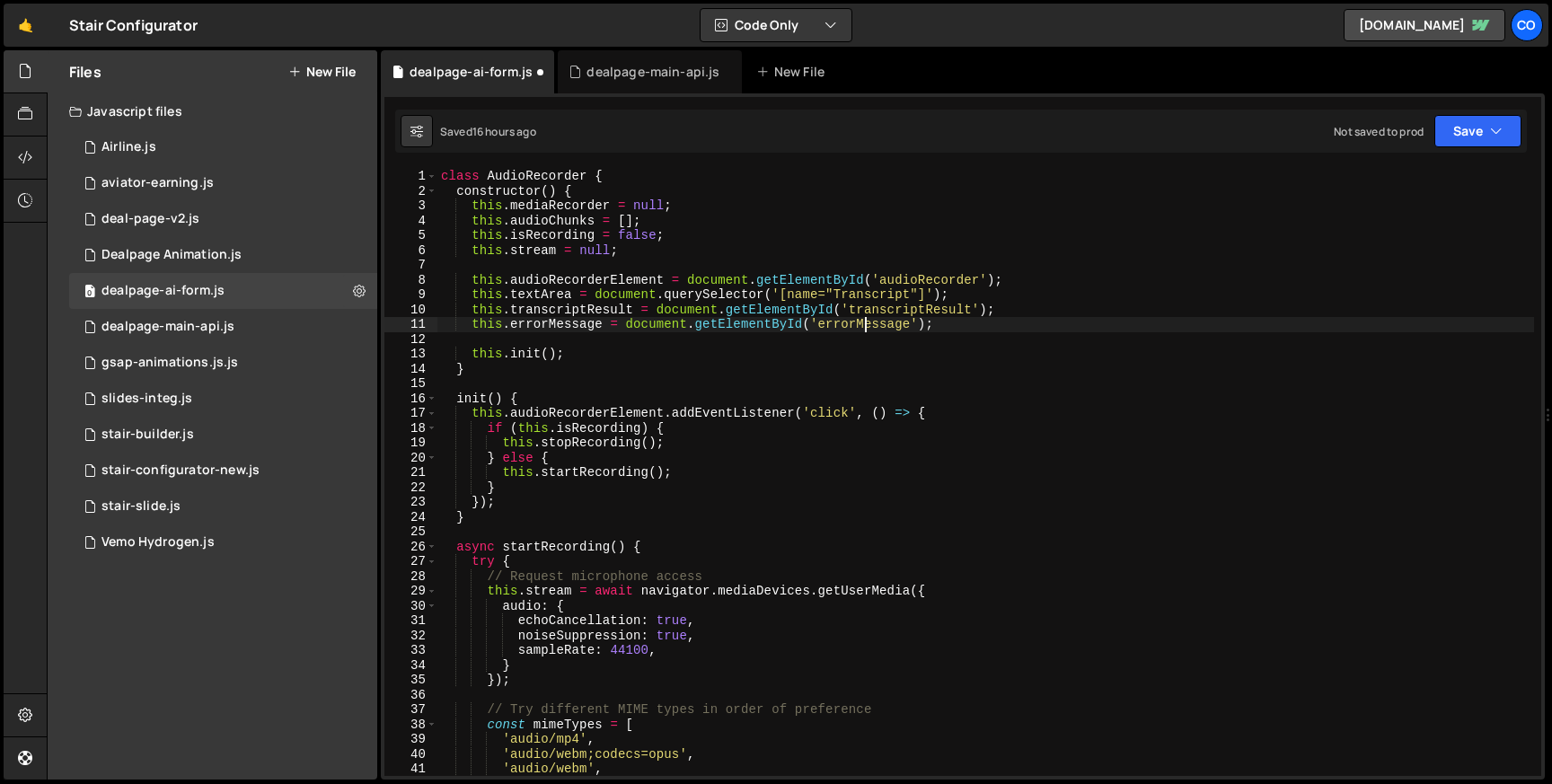
click at [866, 327] on div "class AudioRecorder { constructor ( ) { this . mediaRecorder = null ; this . au…" at bounding box center [986, 487] width 1097 height 637
paste textarea "audioE"
click at [853, 308] on div "class AudioRecorder { constructor ( ) { this . mediaRecorder = null ; this . au…" at bounding box center [986, 487] width 1097 height 637
type textarea "this.transcriptResult = document.getElementById('transcriptResult');"
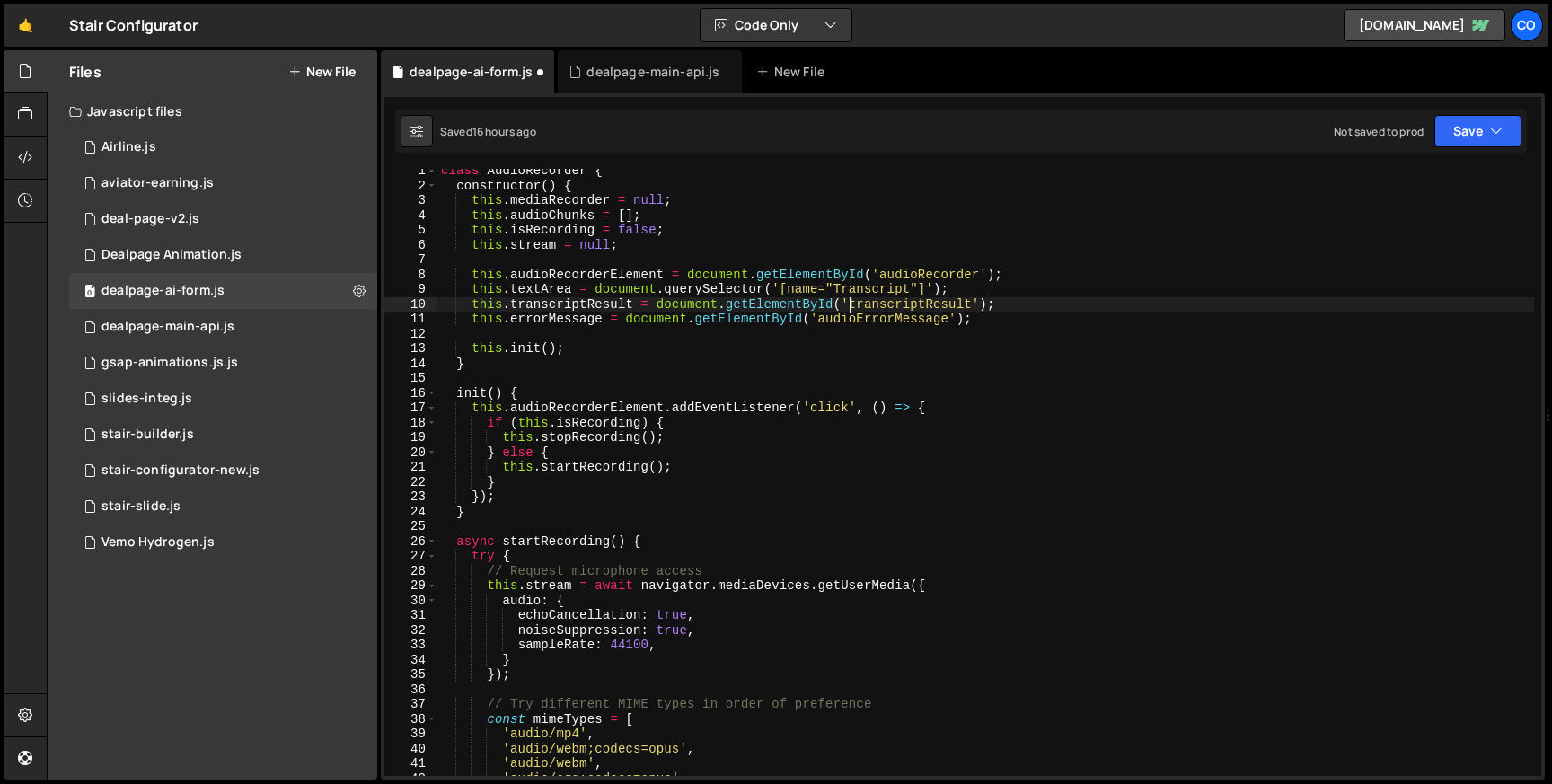
scroll to position [0, 0]
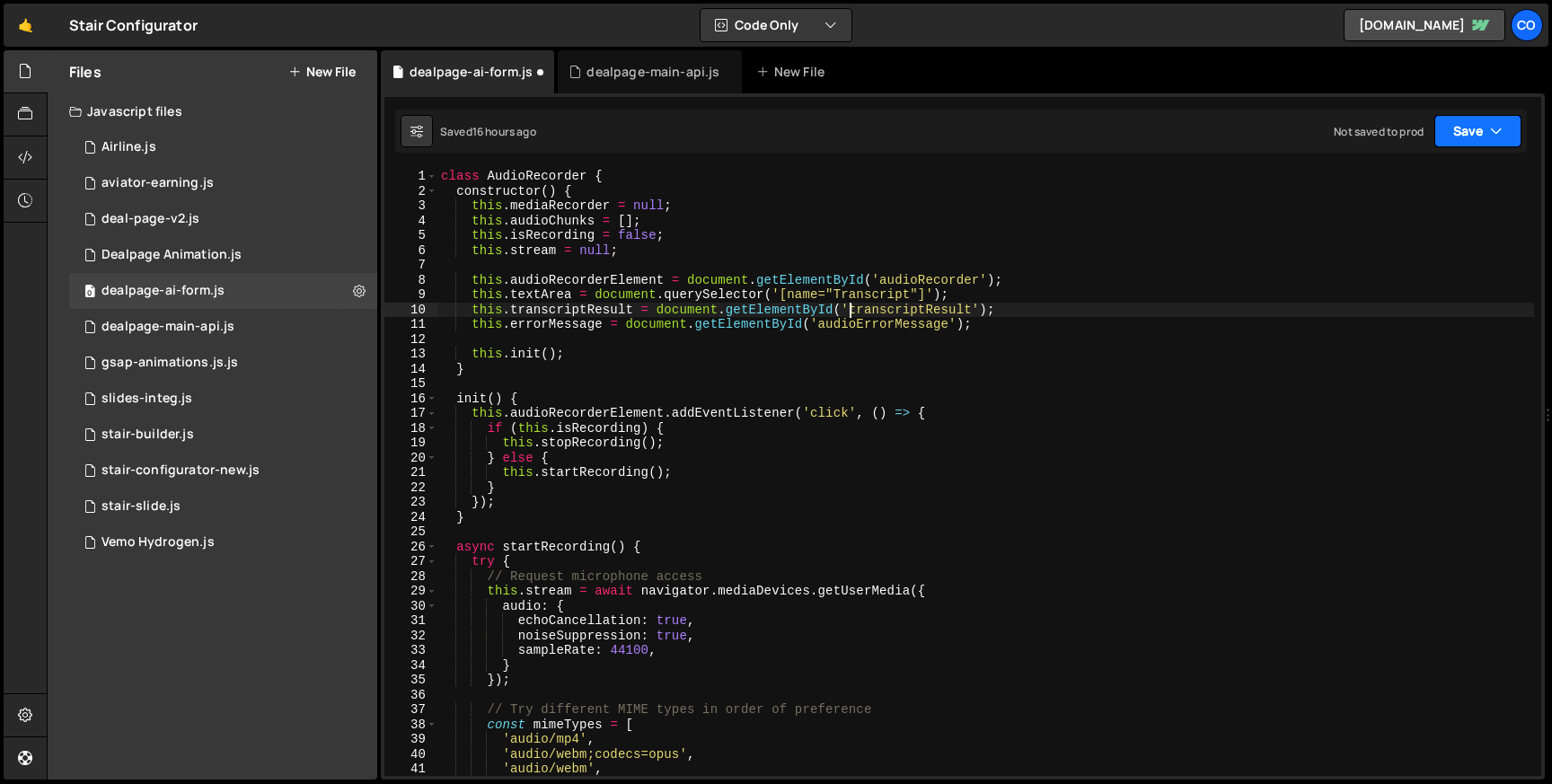
click at [1465, 127] on button "Save" at bounding box center [1478, 131] width 87 height 33
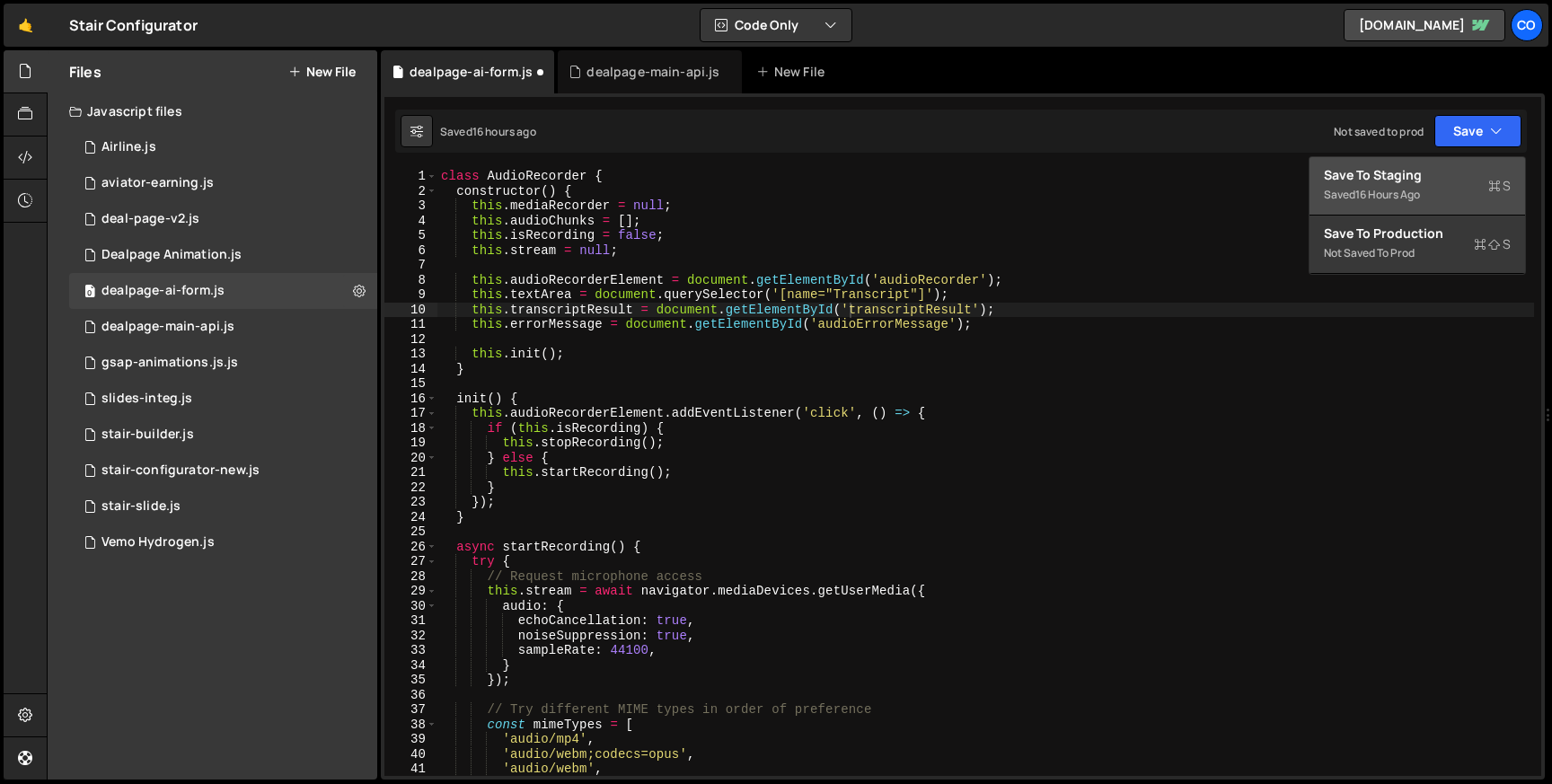
click at [1397, 166] on div "Save to Staging S" at bounding box center [1416, 176] width 186 height 18
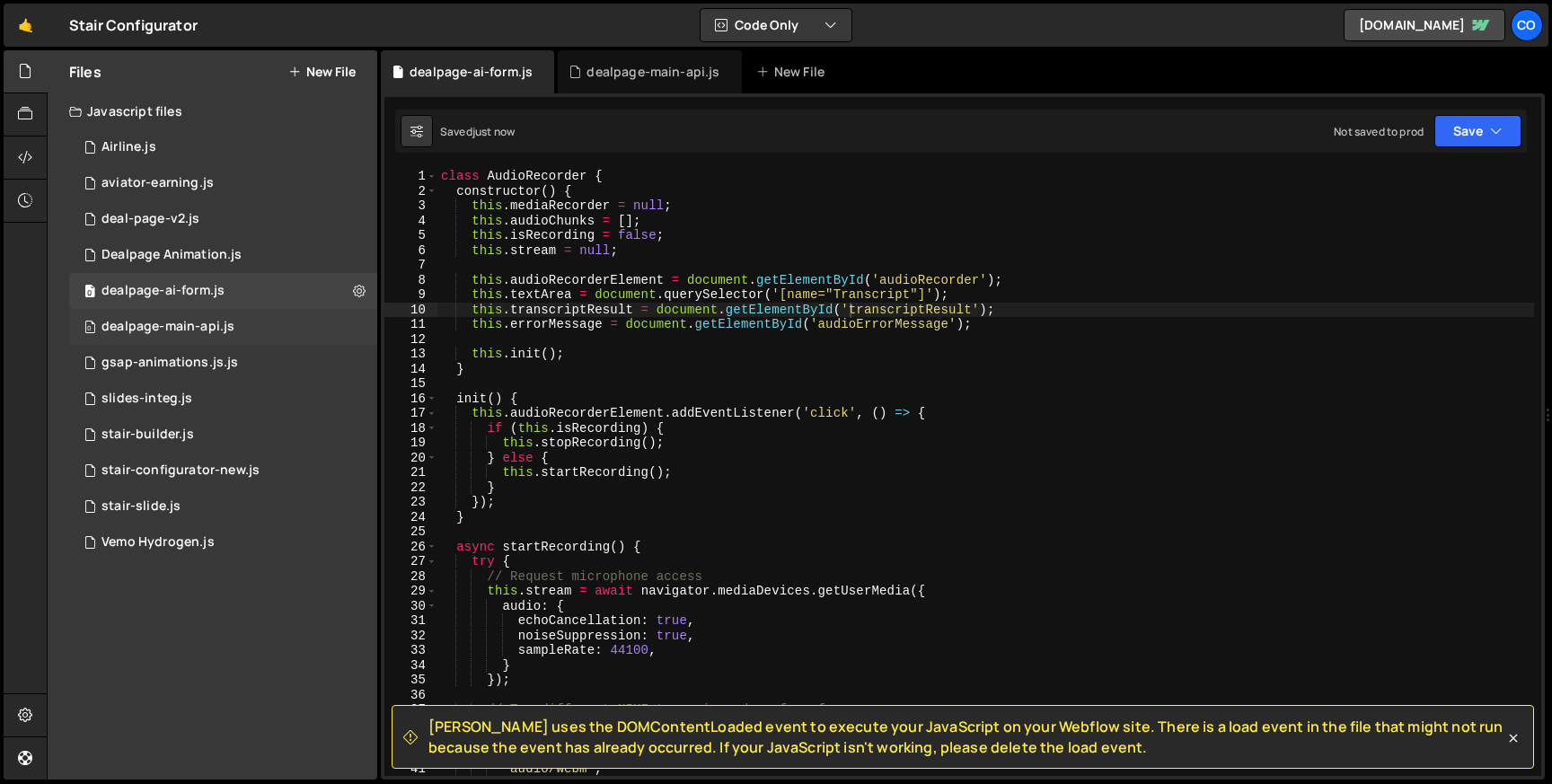
click at [211, 328] on div "dealpage-main-api.js" at bounding box center [168, 327] width 133 height 16
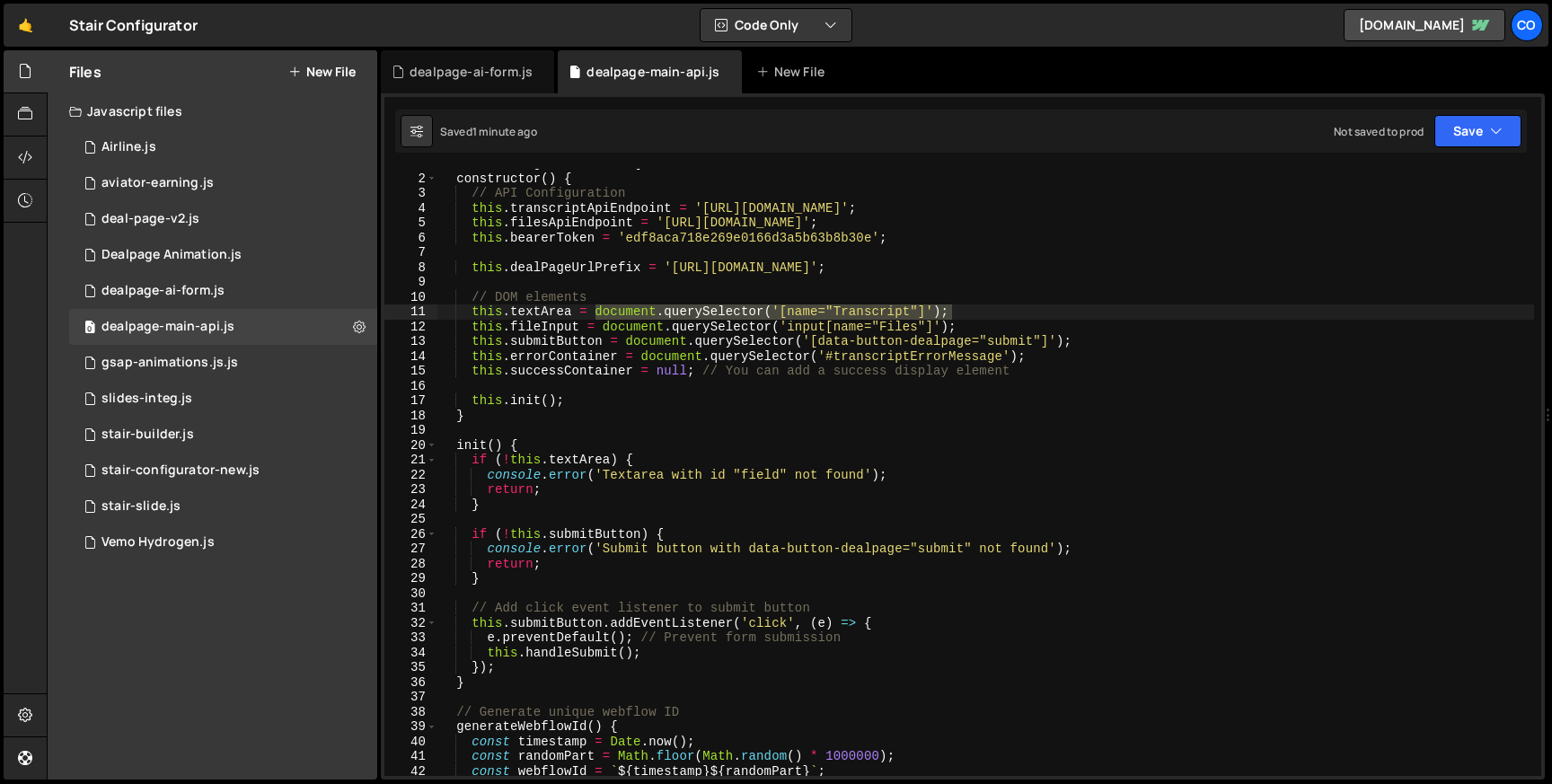
type textarea "this.errorContainer = document.querySelector('#transcriptErrorMessage');"
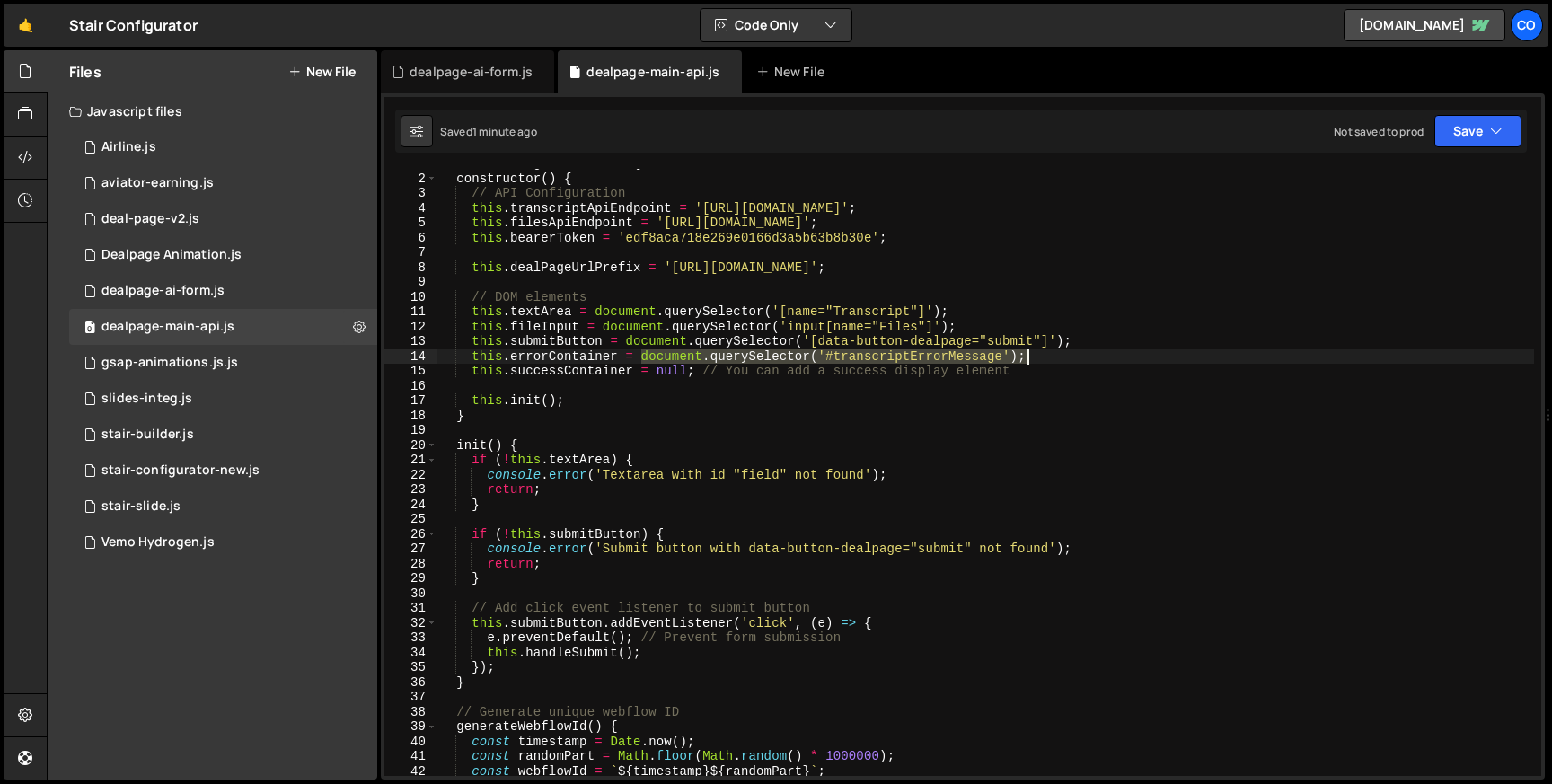
drag, startPoint x: 643, startPoint y: 356, endPoint x: 1029, endPoint y: 351, distance: 386.0
click at [1029, 351] on div "class DealPageAPIHandler { constructor ( ) { // API Configuration this . transc…" at bounding box center [986, 475] width 1097 height 637
click at [463, 65] on div "dealpage-ai-form.js" at bounding box center [470, 72] width 123 height 18
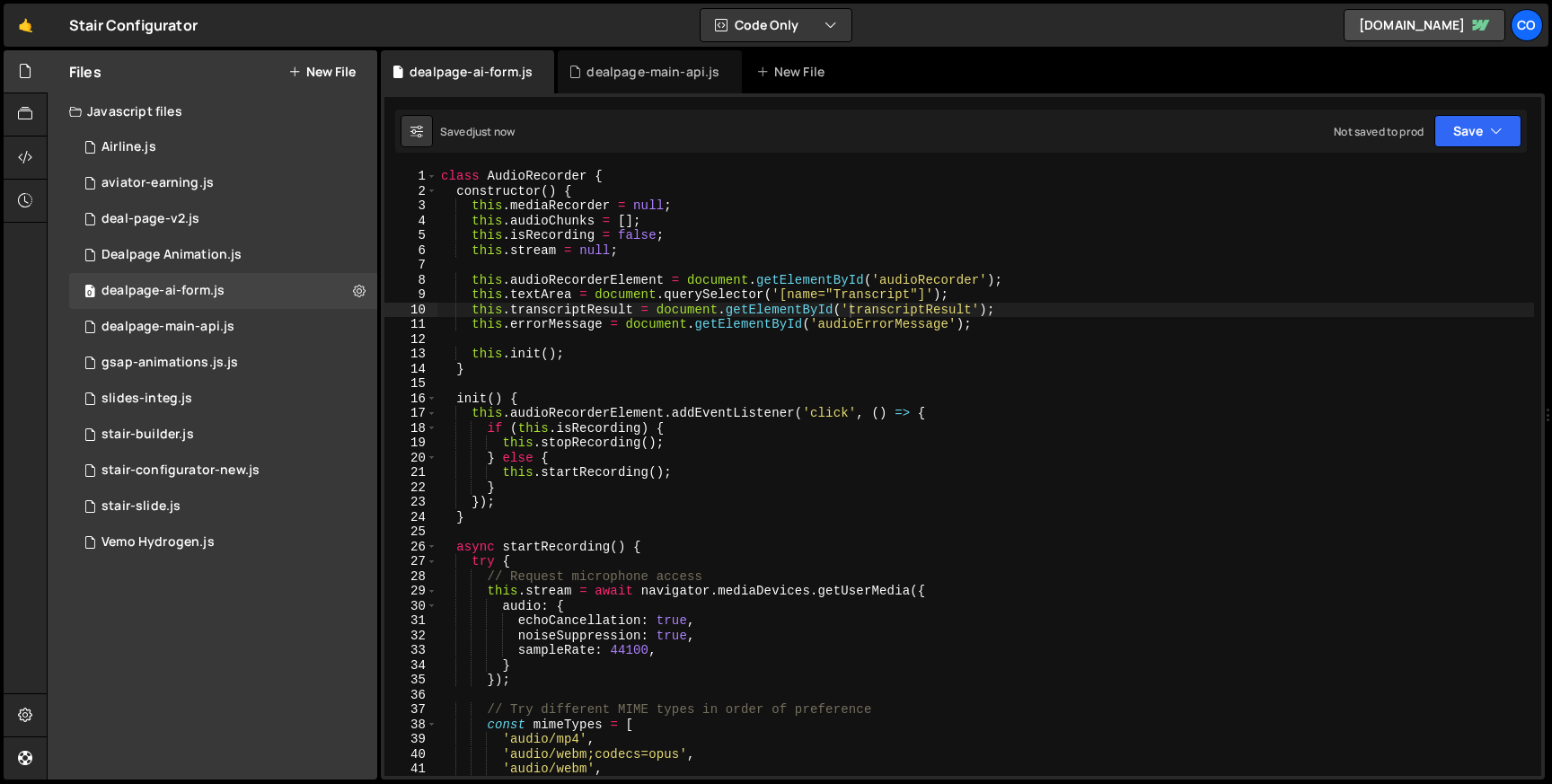
click at [631, 324] on div "class AudioRecorder { constructor ( ) { this . mediaRecorder = null ; this . au…" at bounding box center [986, 487] width 1097 height 637
click at [627, 324] on div "class AudioRecorder { constructor ( ) { this . mediaRecorder = null ; this . au…" at bounding box center [986, 487] width 1097 height 637
paste textarea "querySelector('#transcriptErrorMessage');document."
type textarea "this.errorMessage = document.querySelector('#transcriptErrorMessage');document.…"
click at [1226, 325] on div "class AudioRecorder { constructor ( ) { this . mediaRecorder = null ; this . au…" at bounding box center [986, 487] width 1097 height 637
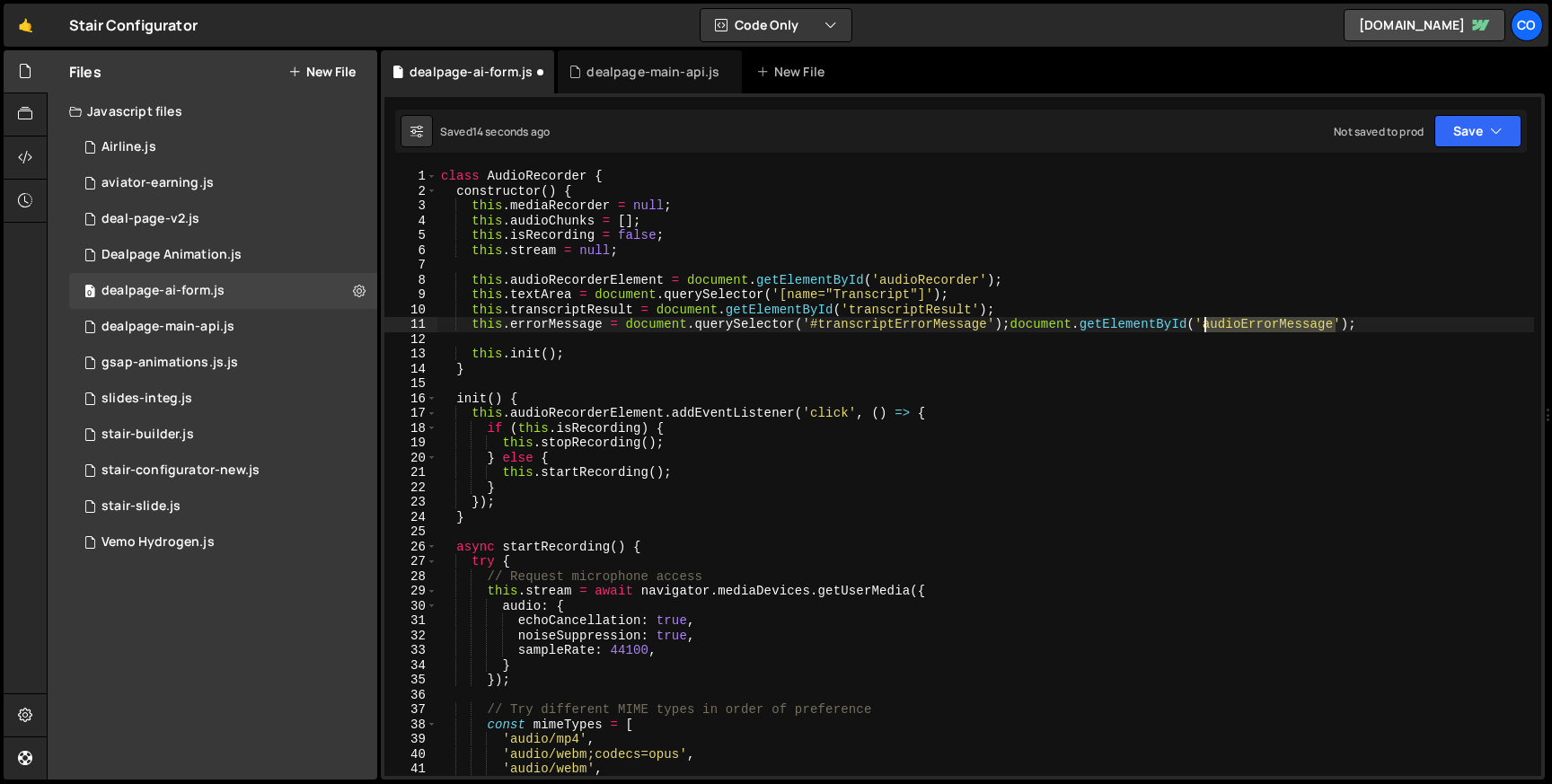
click at [1226, 325] on div "class AudioRecorder { constructor ( ) { this . mediaRecorder = null ; this . au…" at bounding box center [986, 487] width 1097 height 637
click at [936, 332] on div "class AudioRecorder { constructor ( ) { this . mediaRecorder = null ; this . au…" at bounding box center [986, 487] width 1097 height 637
click at [923, 325] on div "class AudioRecorder { constructor ( ) { this . mediaRecorder = null ; this . au…" at bounding box center [986, 487] width 1097 height 637
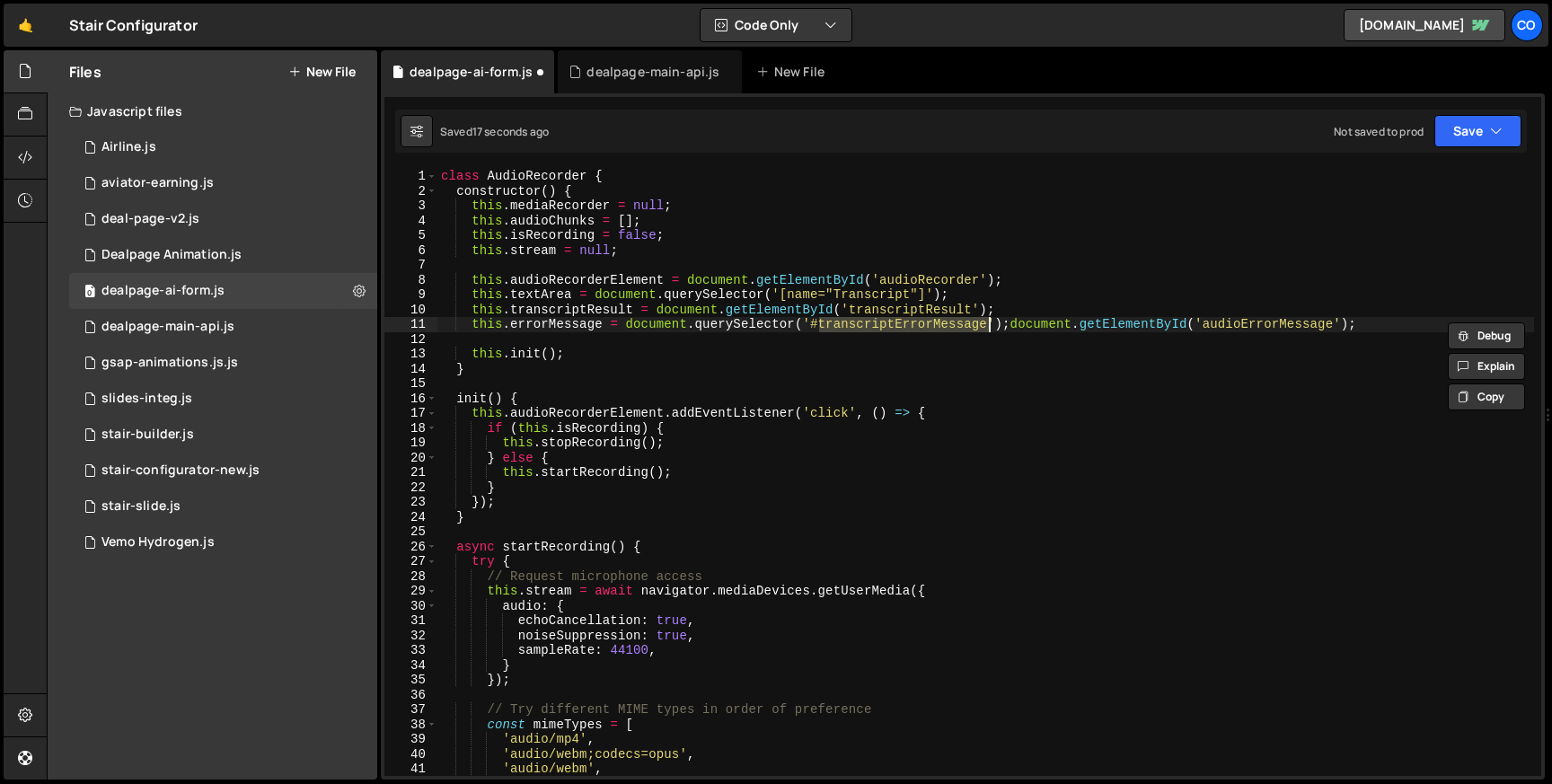
paste textarea "audio"
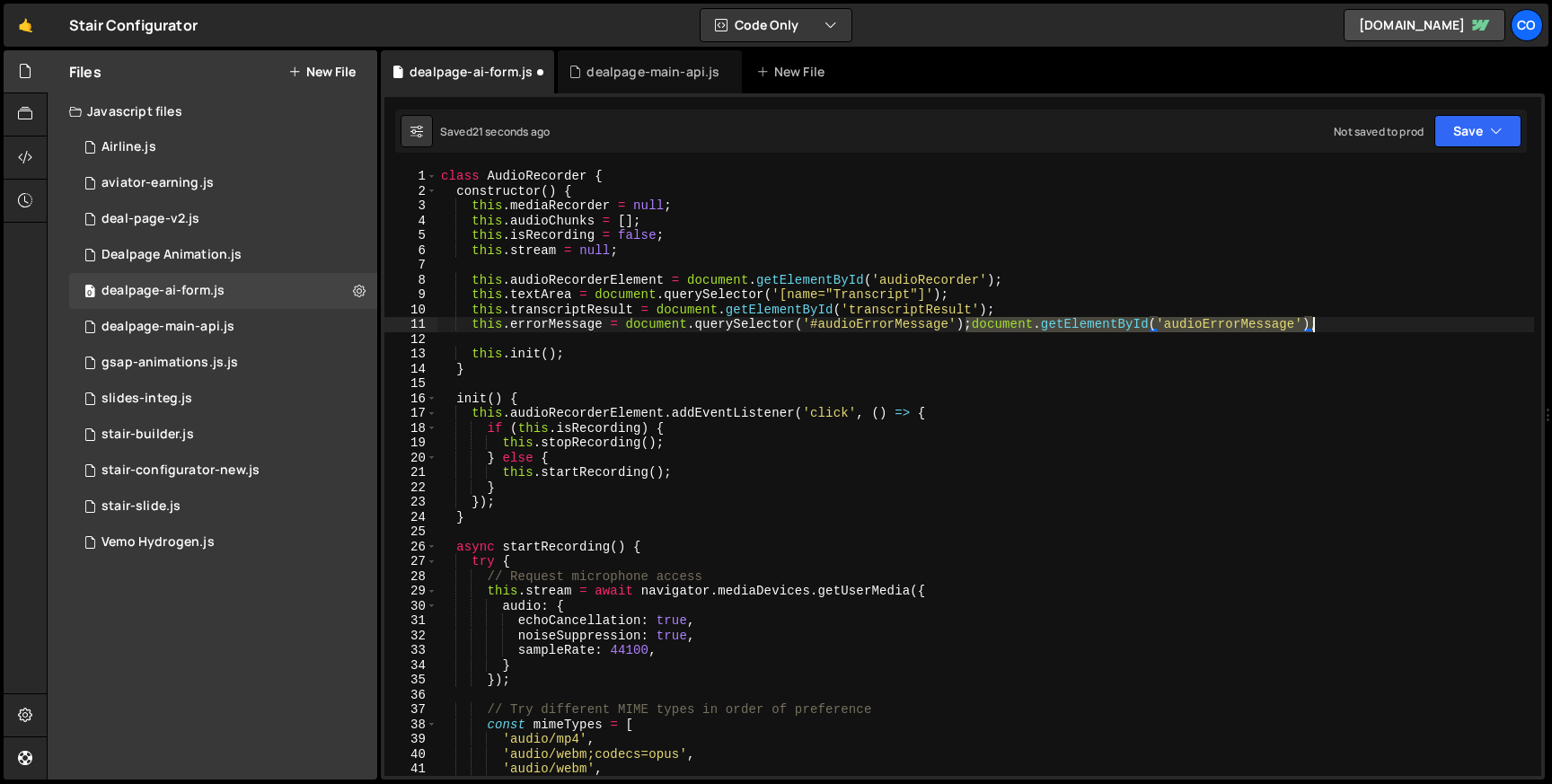
drag, startPoint x: 968, startPoint y: 324, endPoint x: 1310, endPoint y: 322, distance: 342.0
click at [1310, 322] on div "class AudioRecorder { constructor ( ) { this . mediaRecorder = null ; this . au…" at bounding box center [986, 487] width 1097 height 637
type textarea "this.errorMessage = document.querySelector('#audioErrorMessage');"
click at [1466, 137] on button "Save" at bounding box center [1478, 131] width 87 height 33
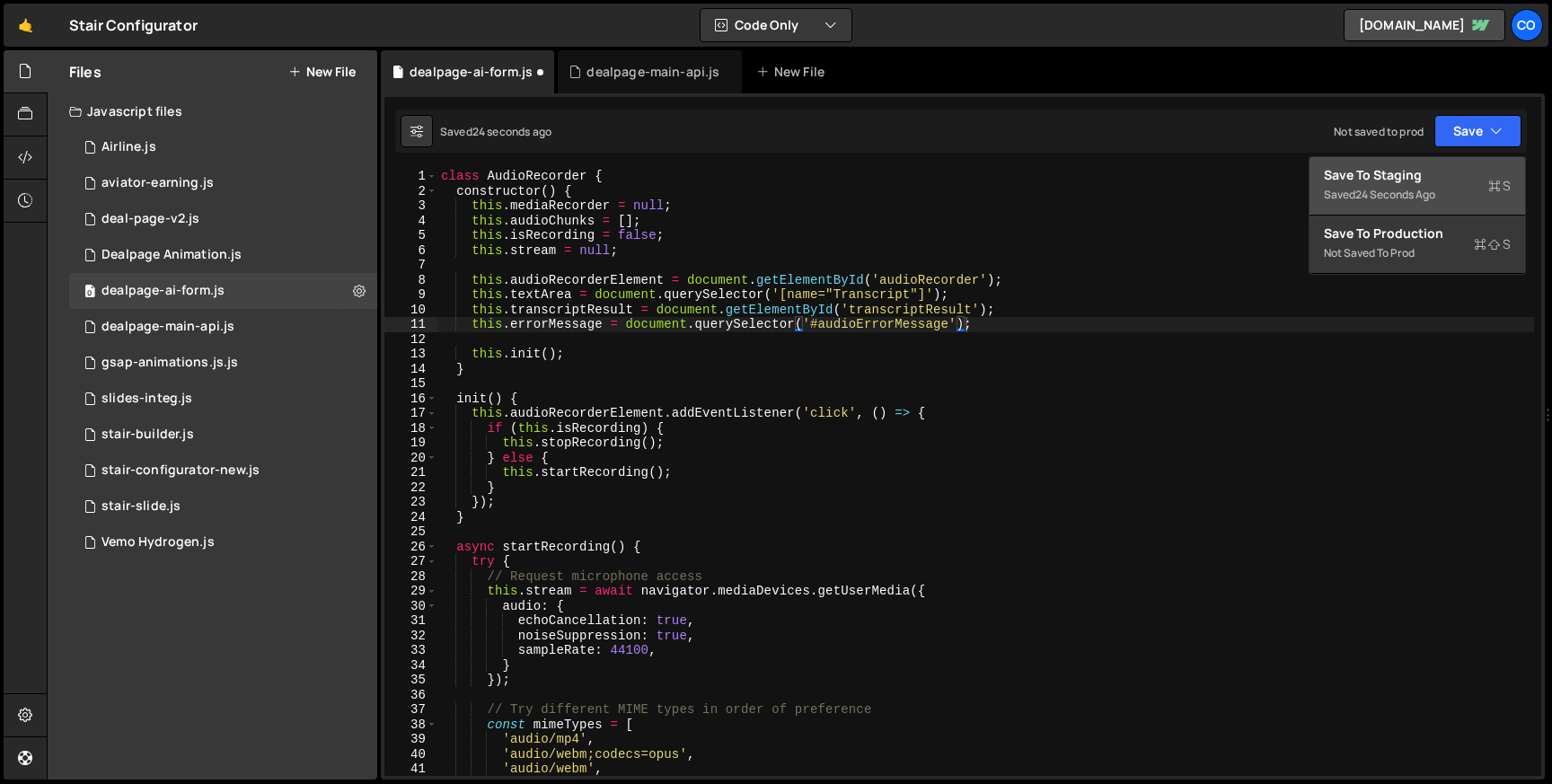
click at [1412, 172] on div "Save to Staging S" at bounding box center [1416, 176] width 186 height 18
